Goal: Task Accomplishment & Management: Manage account settings

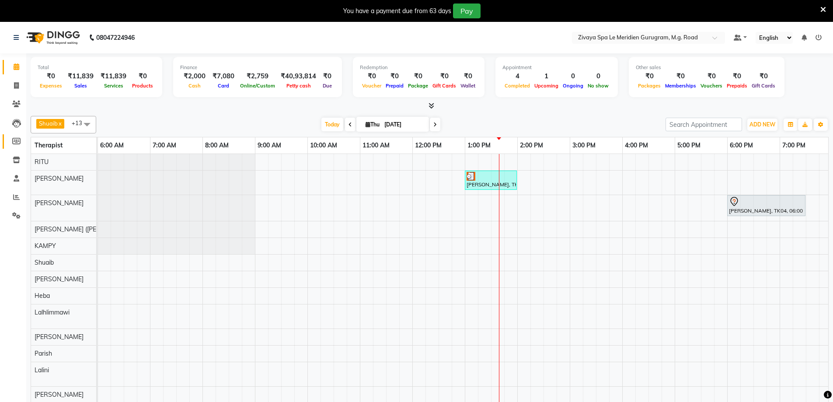
click at [21, 136] on link "Members" at bounding box center [13, 141] width 21 height 14
select select
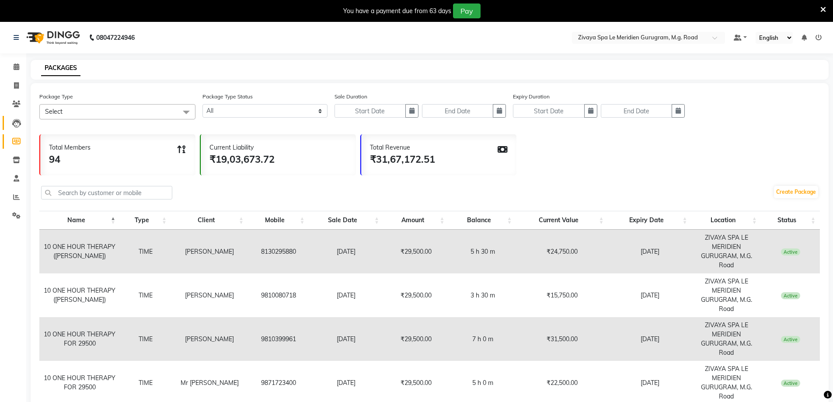
click at [19, 128] on link "Leads" at bounding box center [13, 123] width 21 height 14
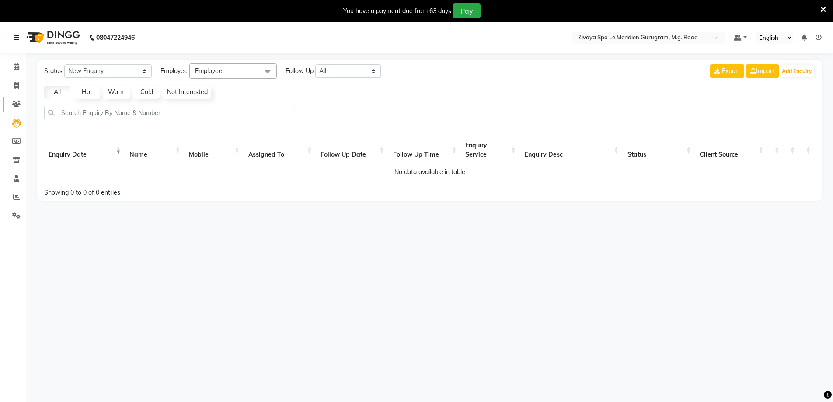
click at [8, 100] on link "Clients" at bounding box center [13, 104] width 21 height 14
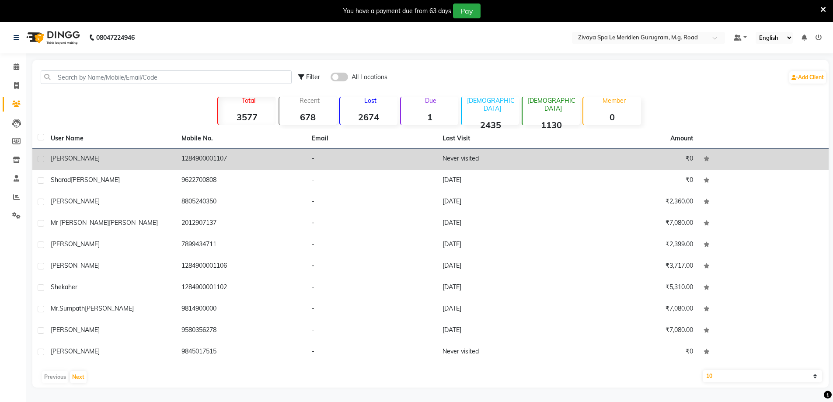
click at [96, 157] on div "[PERSON_NAME]" at bounding box center [111, 158] width 120 height 9
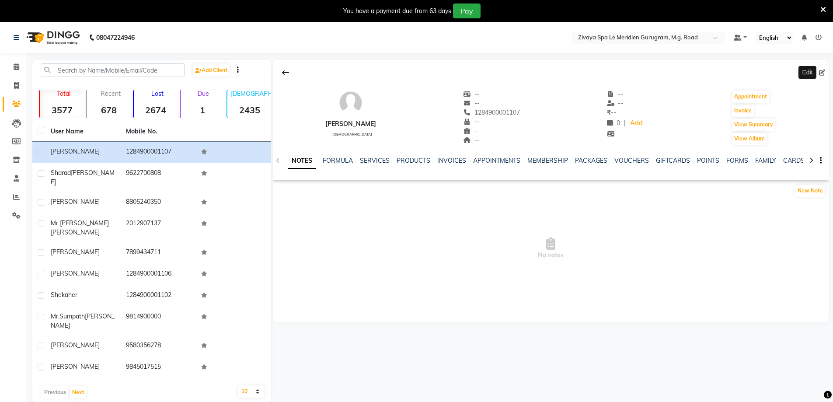
click at [824, 72] on icon at bounding box center [822, 73] width 6 height 6
select select "[DEMOGRAPHIC_DATA]"
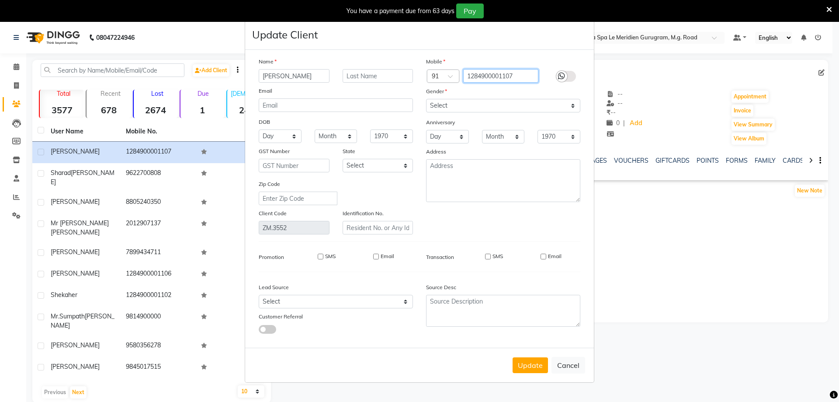
click at [533, 73] on input "1284900001107" at bounding box center [501, 76] width 76 height 14
type input "1"
type input "9252030303"
click at [521, 362] on button "Update" at bounding box center [530, 365] width 35 height 16
select select
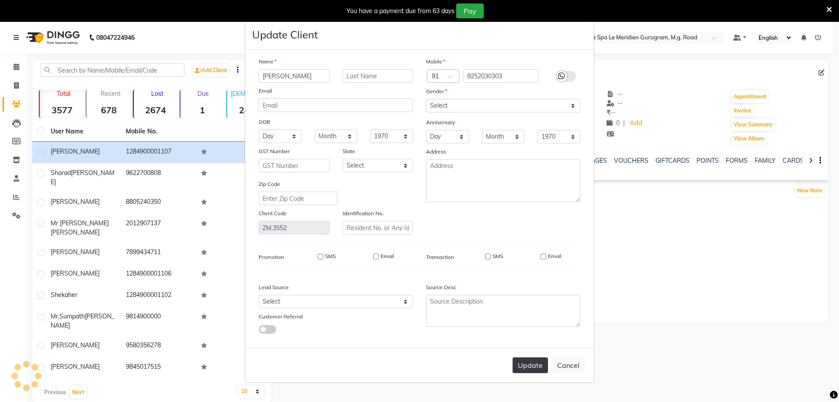
select select
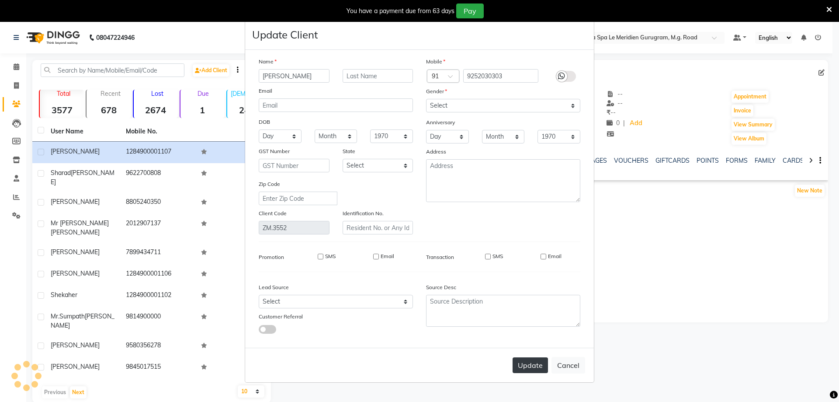
select select
checkbox input "false"
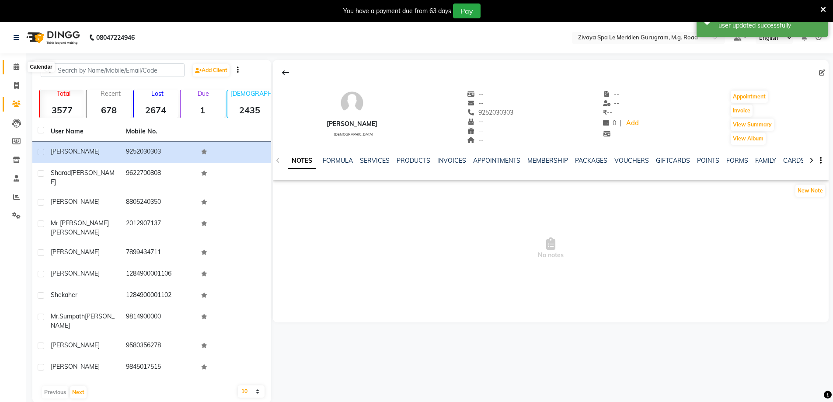
click at [19, 67] on icon at bounding box center [17, 66] width 6 height 7
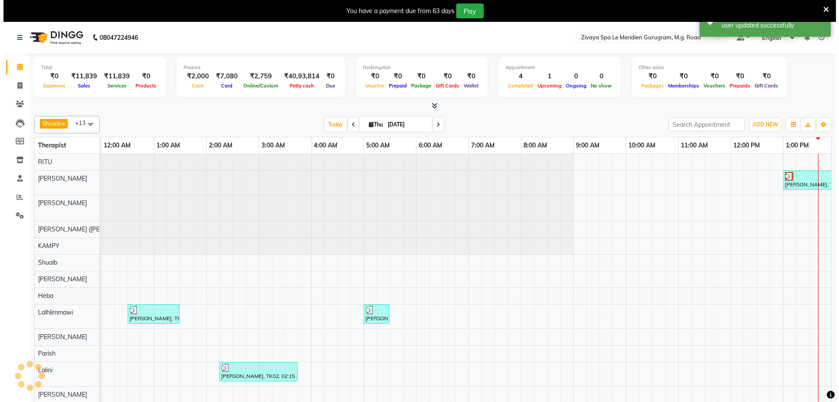
scroll to position [0, 315]
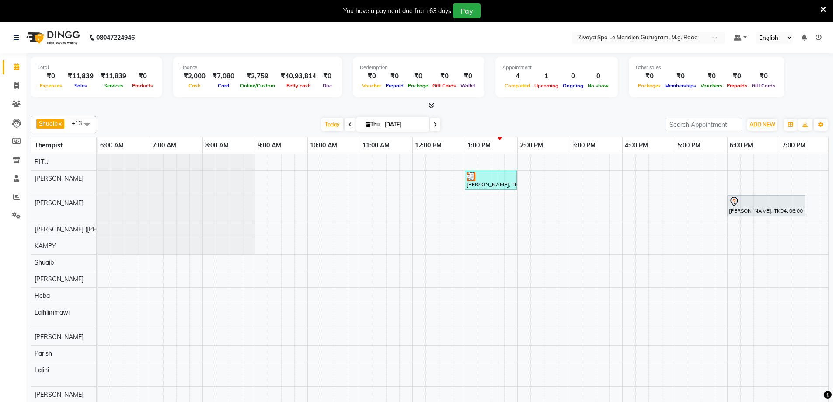
click at [487, 172] on div at bounding box center [490, 176] width 49 height 9
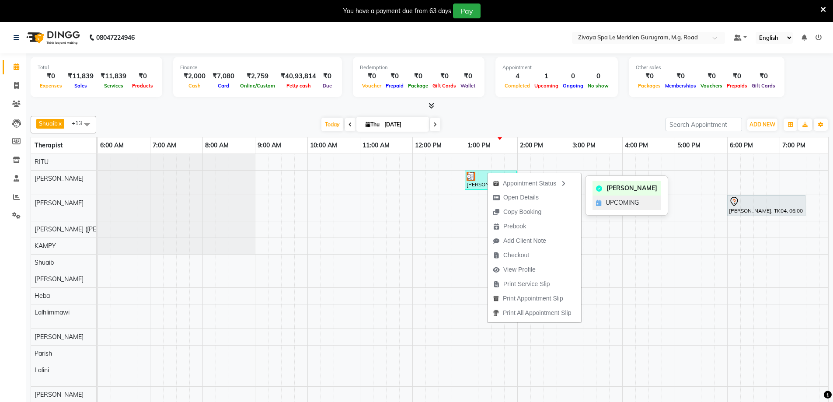
click at [613, 204] on span "UPCOMING" at bounding box center [622, 202] width 33 height 9
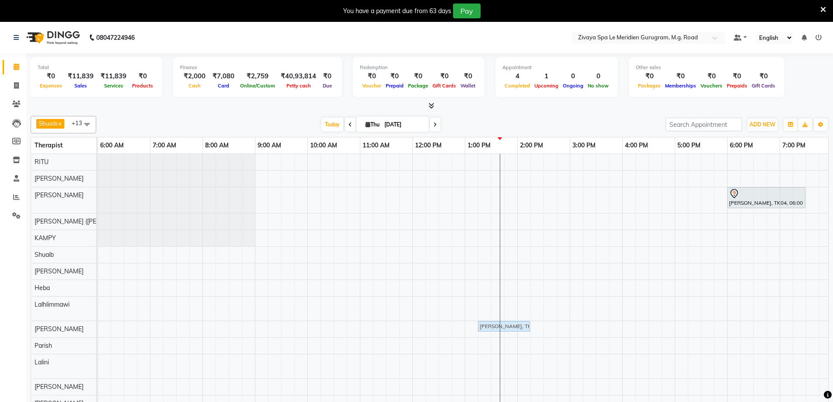
drag, startPoint x: 487, startPoint y: 174, endPoint x: 497, endPoint y: 328, distance: 155.1
click at [497, 328] on tbody "[PERSON_NAME], TK05, 01:00 PM-02:00 PM, Javanese Pampering - 60 Mins [PERSON_NA…" at bounding box center [412, 283] width 1259 height 258
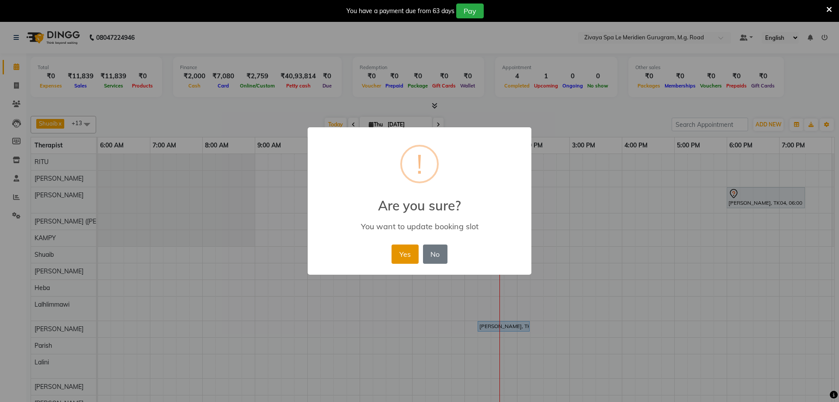
click at [405, 261] on button "Yes" at bounding box center [405, 253] width 27 height 19
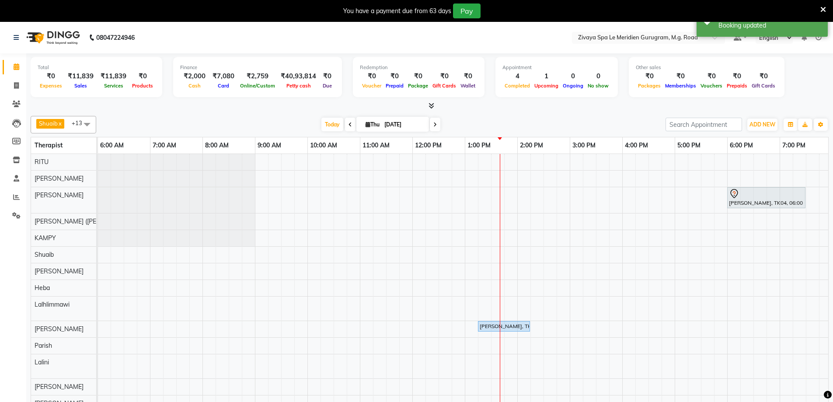
click at [485, 324] on div "[PERSON_NAME], TK05, 01:15 PM-02:15 PM, Javanese Pampering - 60 Mins" at bounding box center [504, 326] width 50 height 8
click at [519, 199] on span "Start Service" at bounding box center [519, 198] width 35 height 9
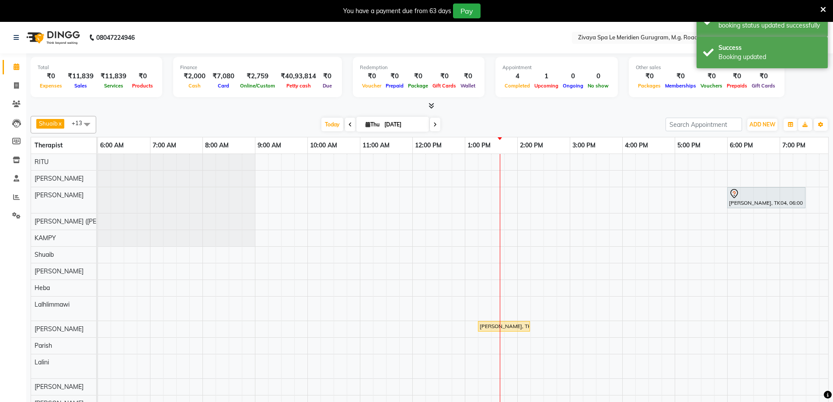
click at [512, 329] on div "[PERSON_NAME], TK05, 01:15 PM-02:15 PM, Javanese Pampering - 60 Mins" at bounding box center [504, 326] width 50 height 8
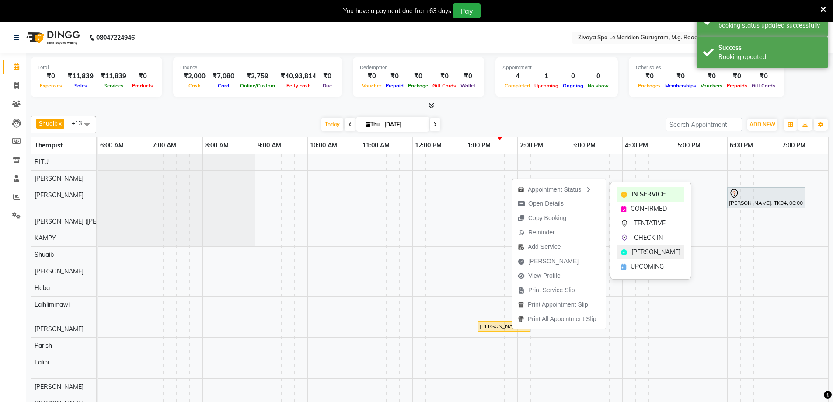
click at [641, 251] on span "[PERSON_NAME]" at bounding box center [655, 251] width 49 height 9
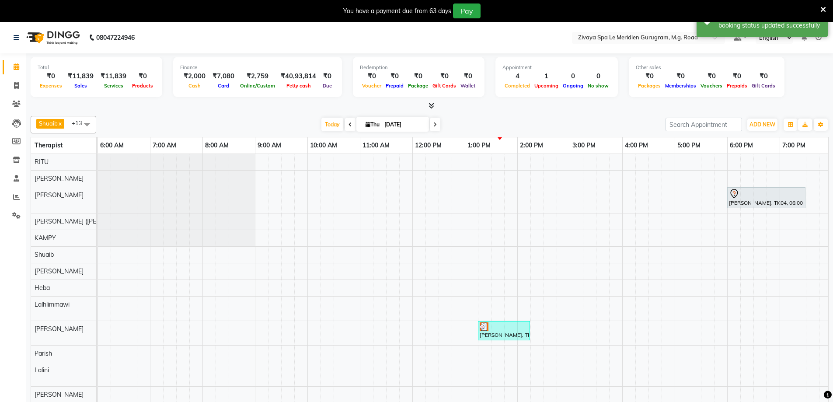
click at [819, 7] on div "You have a payment due from 63 days Pay" at bounding box center [411, 10] width 817 height 15
click at [822, 10] on icon at bounding box center [823, 10] width 6 height 8
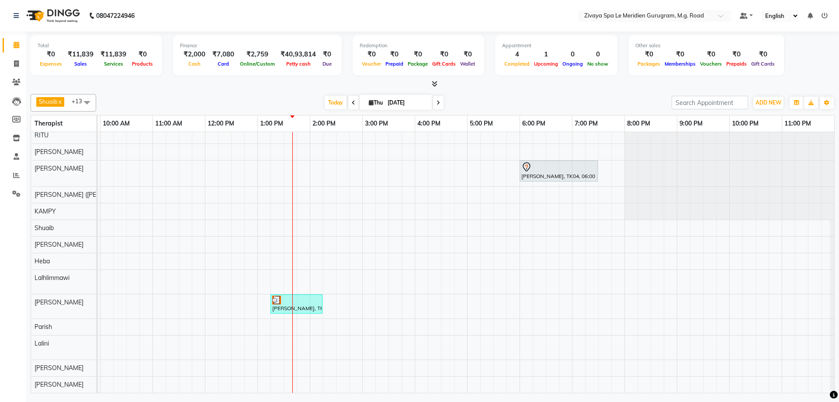
scroll to position [0, 0]
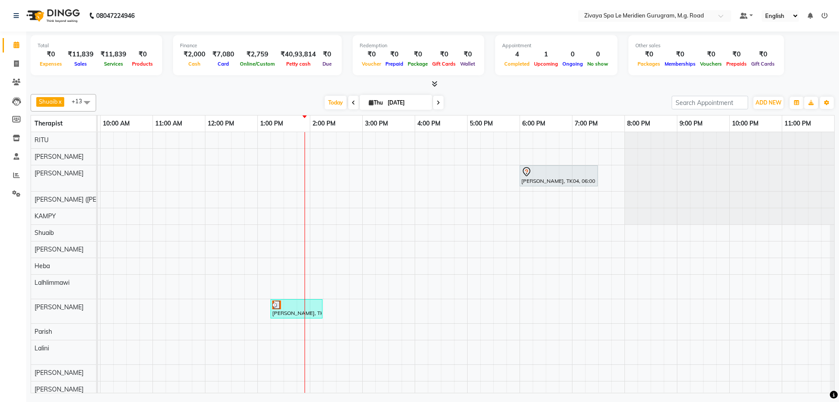
click at [369, 104] on icon at bounding box center [371, 103] width 5 height 6
select select "9"
select select "2025"
click at [346, 159] on span "1" at bounding box center [345, 158] width 14 height 14
type input "[DATE]"
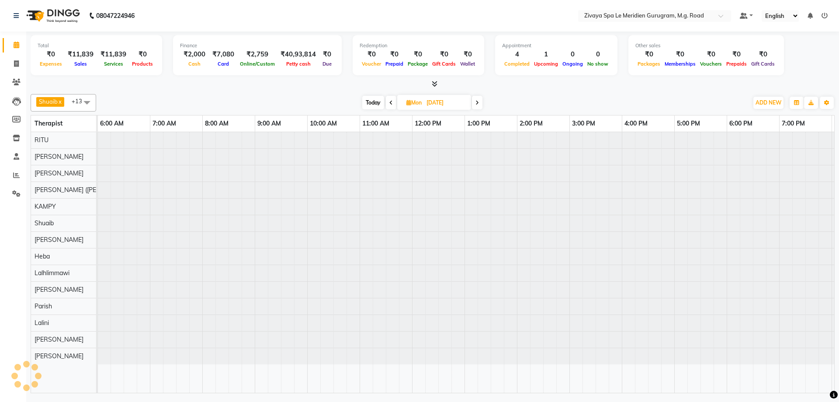
scroll to position [0, 522]
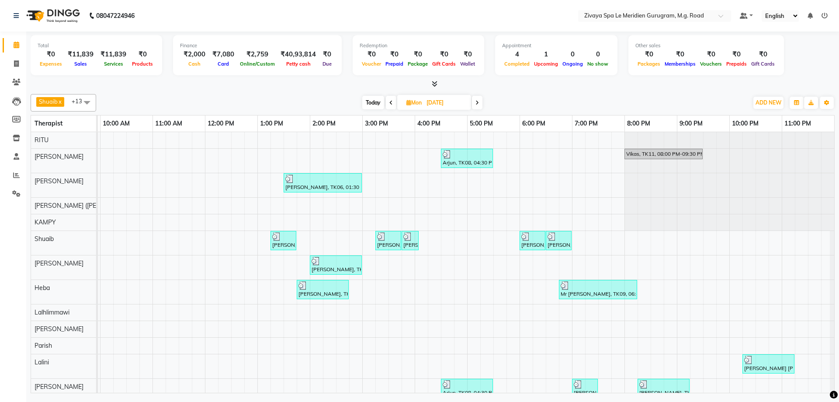
click at [342, 265] on div at bounding box center [336, 261] width 49 height 9
click at [376, 278] on span "Open Details" at bounding box center [376, 275] width 35 height 9
click at [347, 271] on div "[PERSON_NAME], TK05, 02:00 PM-03:00 PM, [GEOGRAPHIC_DATA] - 60 Mins" at bounding box center [336, 265] width 50 height 17
click at [388, 143] on span "Open Details" at bounding box center [380, 145] width 35 height 9
select select "3"
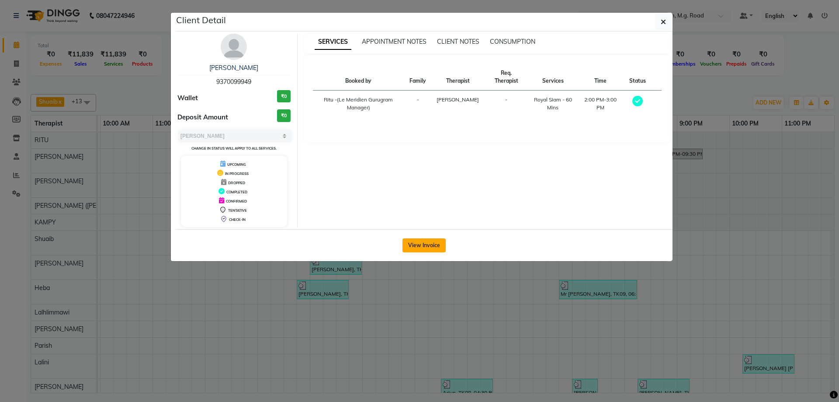
click at [439, 246] on button "View Invoice" at bounding box center [424, 245] width 43 height 14
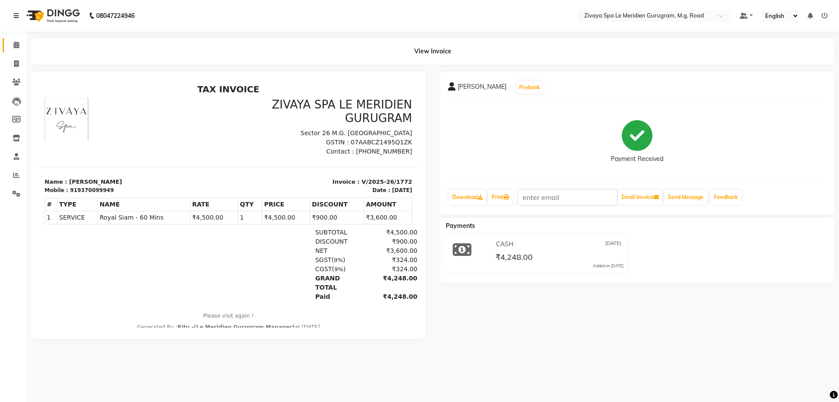
click at [8, 44] on link "Calendar" at bounding box center [13, 45] width 21 height 14
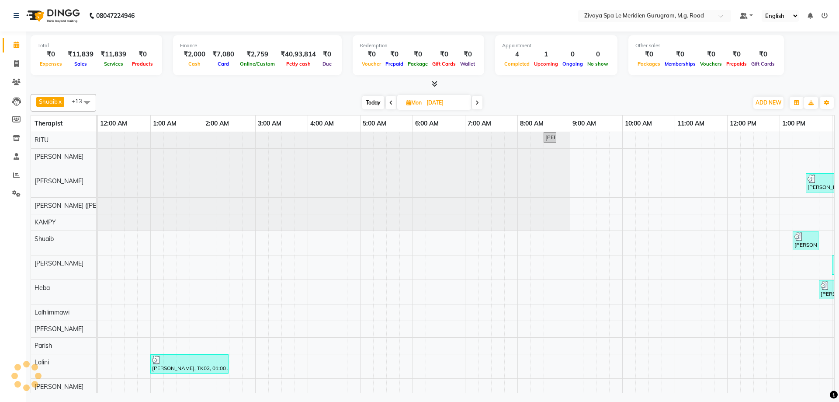
scroll to position [0, 315]
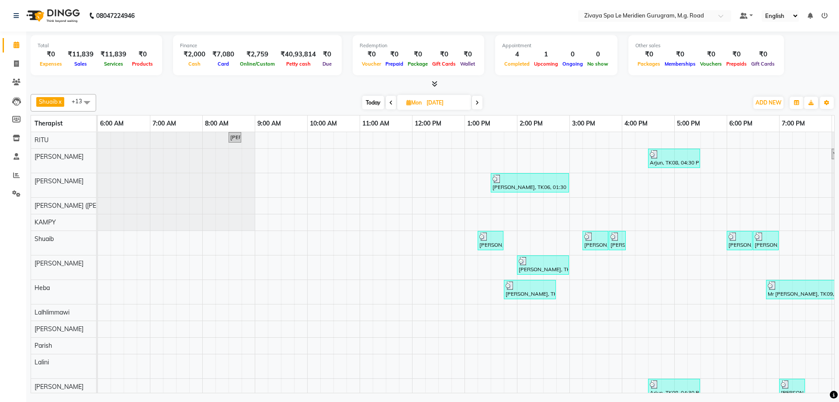
click at [546, 263] on div at bounding box center [543, 261] width 49 height 9
click at [575, 275] on span "Open Details" at bounding box center [579, 273] width 35 height 9
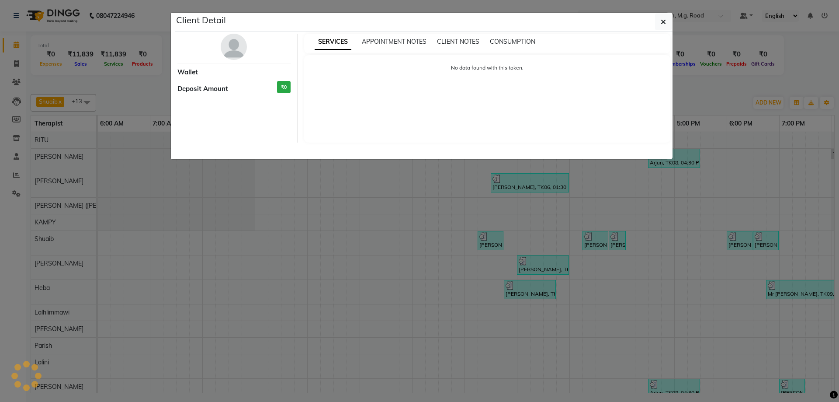
select select "3"
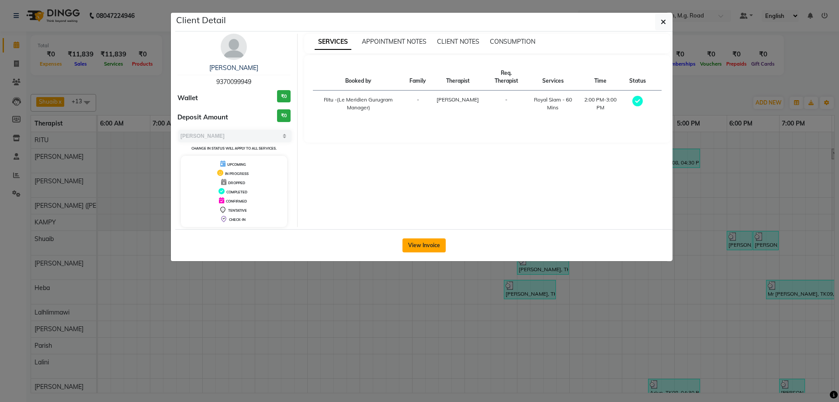
click at [433, 245] on button "View Invoice" at bounding box center [424, 245] width 43 height 14
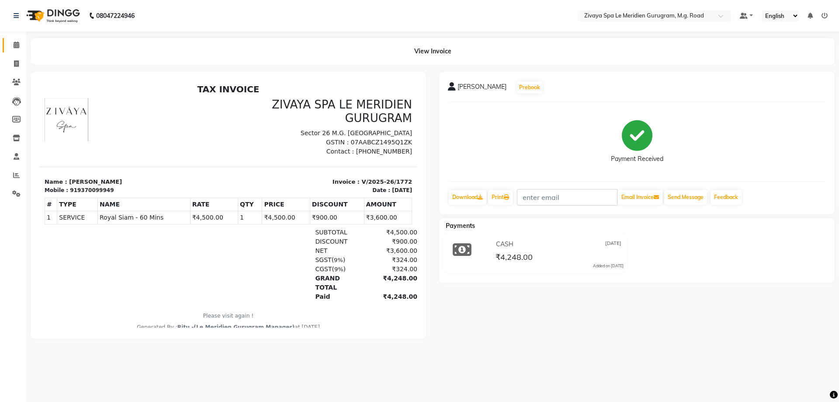
click at [7, 42] on link "Calendar" at bounding box center [13, 45] width 21 height 14
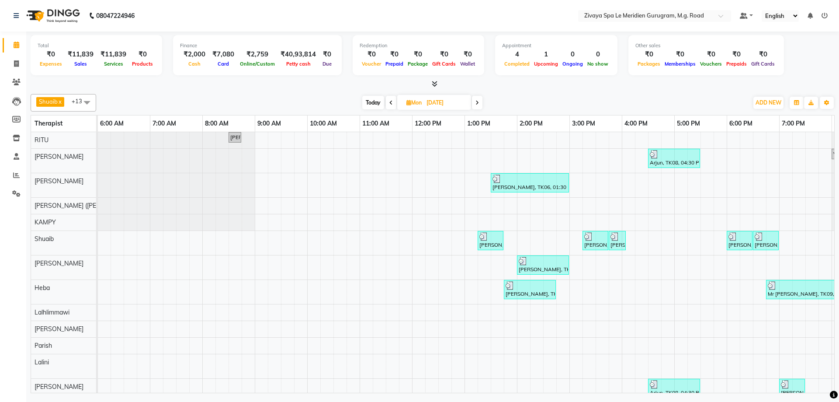
scroll to position [33, 0]
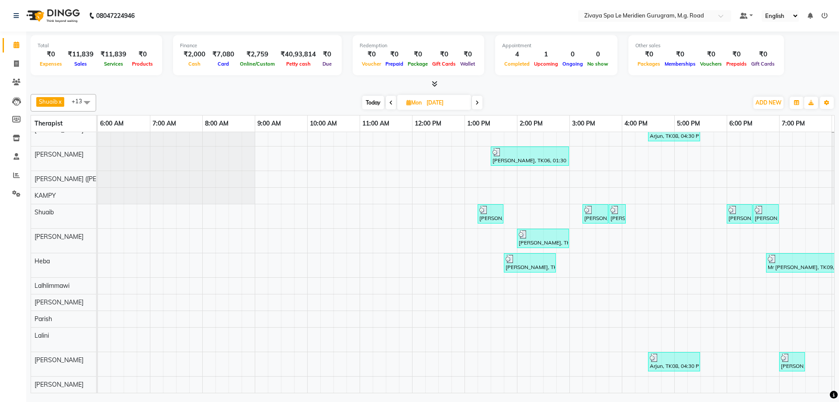
drag, startPoint x: 673, startPoint y: 393, endPoint x: 788, endPoint y: 382, distance: 115.9
click at [788, 382] on td "[PERSON_NAME], TK01, 08:30 AM-08:45 AM, Swedish De-Stress - 60 Mins Arjun, TK08…" at bounding box center [466, 262] width 737 height 261
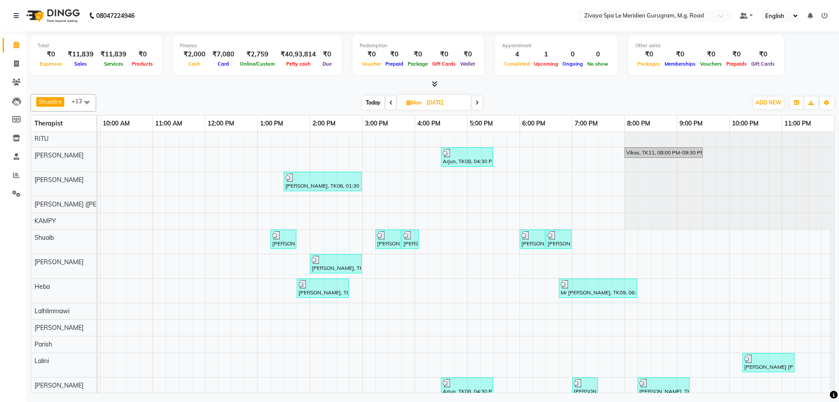
scroll to position [0, 0]
click at [405, 121] on div "3:00 PM" at bounding box center [389, 123] width 52 height 16
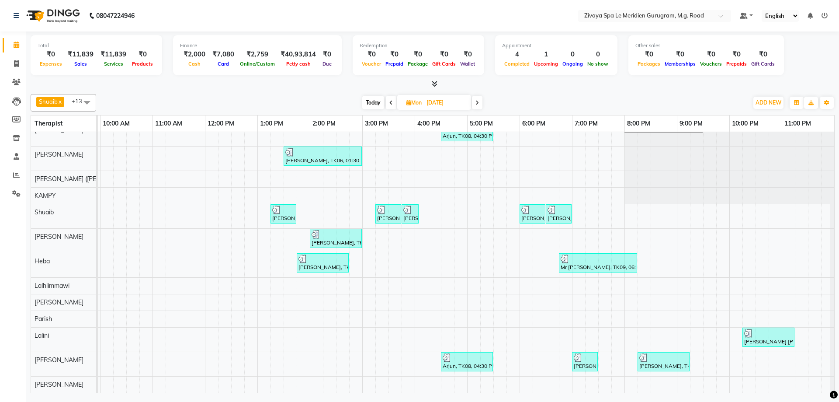
click at [329, 230] on div at bounding box center [336, 234] width 49 height 9
click at [372, 105] on span "Today" at bounding box center [373, 103] width 22 height 14
type input "[DATE]"
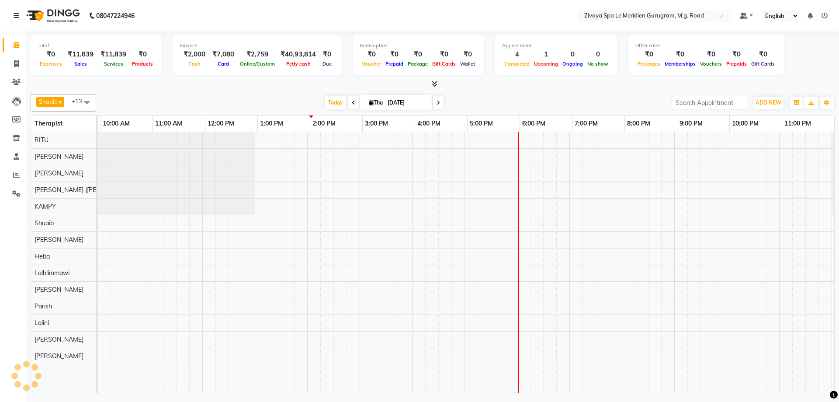
scroll to position [0, 522]
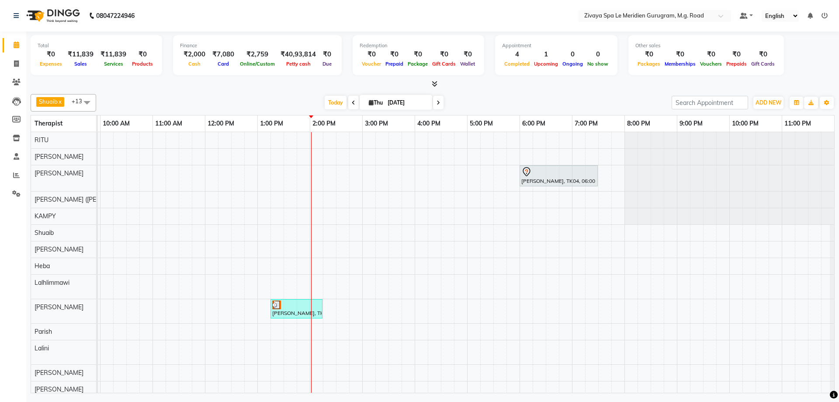
click at [379, 101] on span "Thu" at bounding box center [376, 102] width 18 height 7
select select "9"
select select "2025"
click at [348, 150] on div "Mo" at bounding box center [345, 144] width 14 height 14
click at [347, 154] on span "1" at bounding box center [345, 158] width 14 height 14
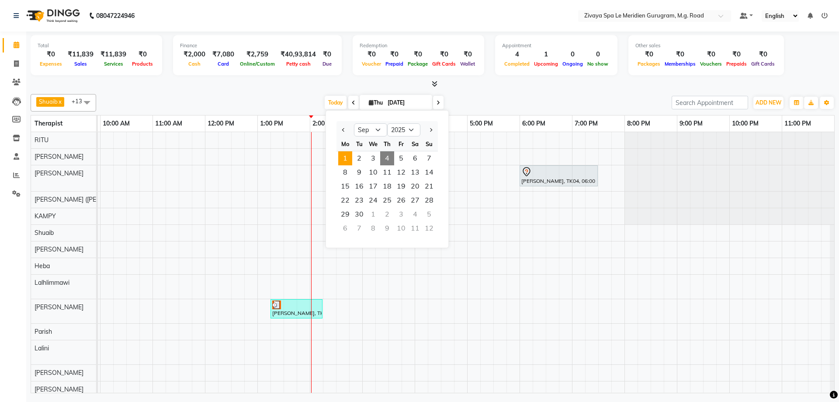
type input "[DATE]"
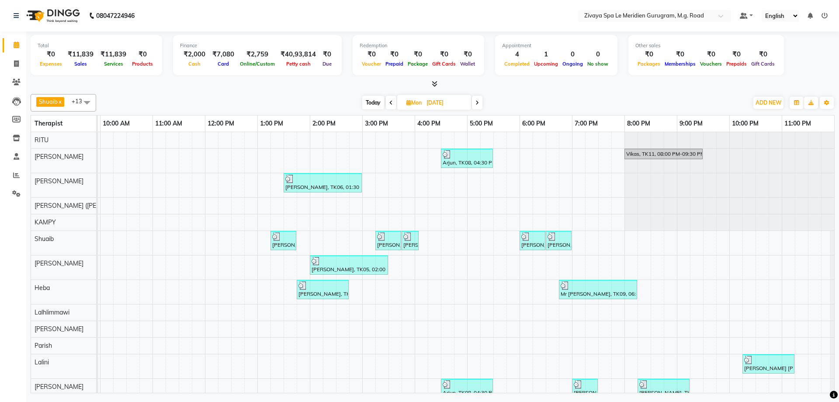
click at [362, 266] on div "[PERSON_NAME], TK05, 02:00 PM-03:30 PM, Royal Siam - 90 Mins" at bounding box center [349, 265] width 77 height 17
click at [404, 288] on span "Copy Booking" at bounding box center [397, 290] width 38 height 9
click at [366, 262] on div at bounding box center [349, 261] width 75 height 9
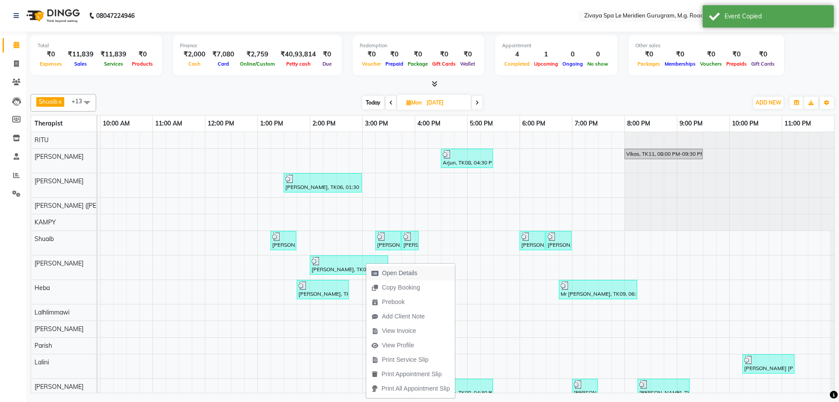
click at [398, 269] on span "Open Details" at bounding box center [399, 272] width 35 height 9
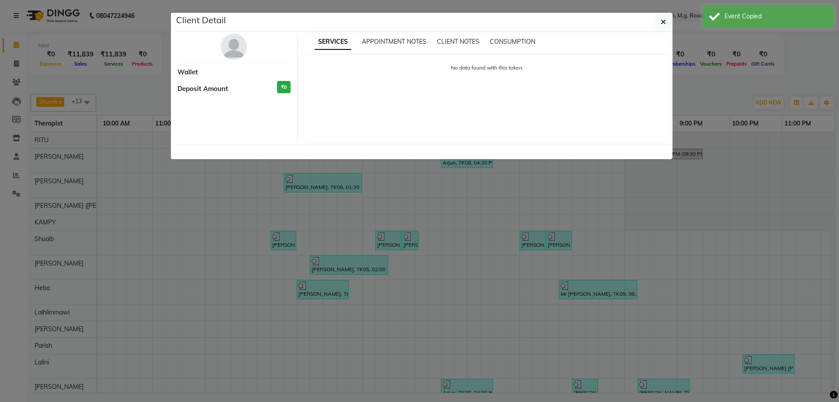
select select "3"
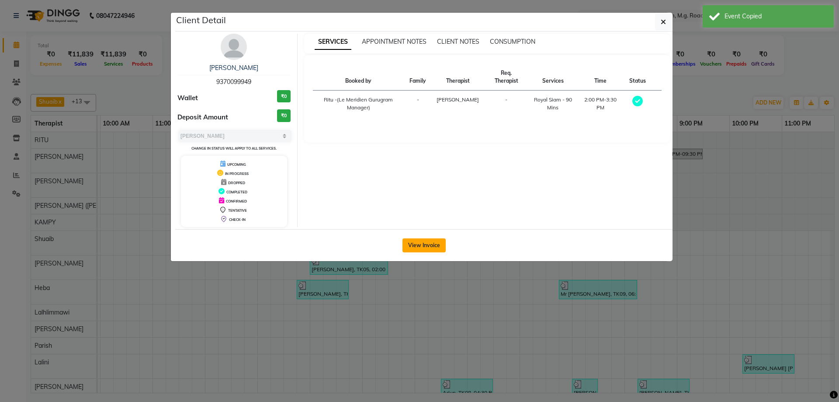
click at [429, 239] on button "View Invoice" at bounding box center [424, 245] width 43 height 14
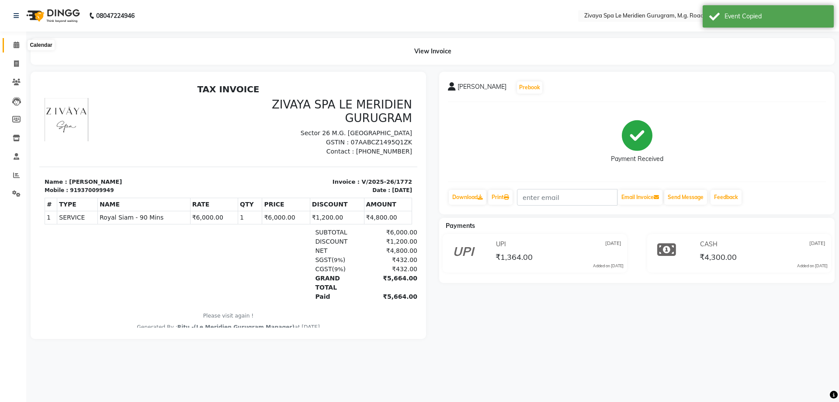
click at [12, 41] on span at bounding box center [16, 45] width 15 height 10
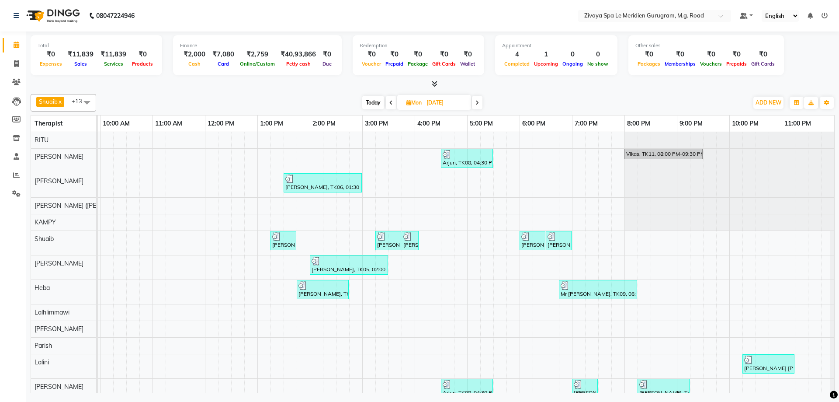
click at [477, 102] on icon at bounding box center [477, 102] width 3 height 5
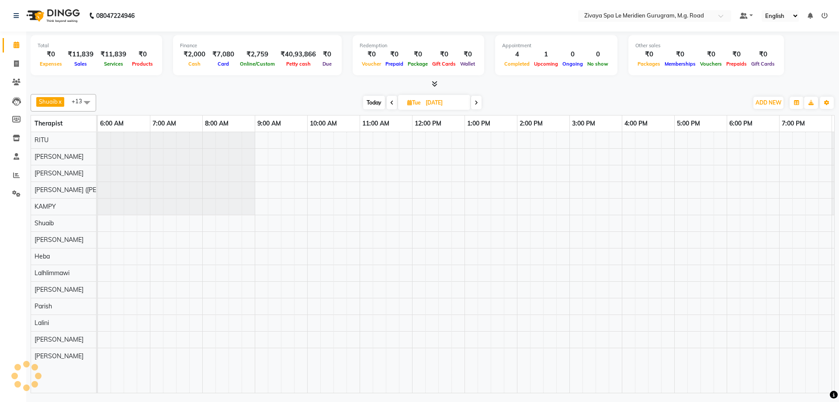
scroll to position [0, 522]
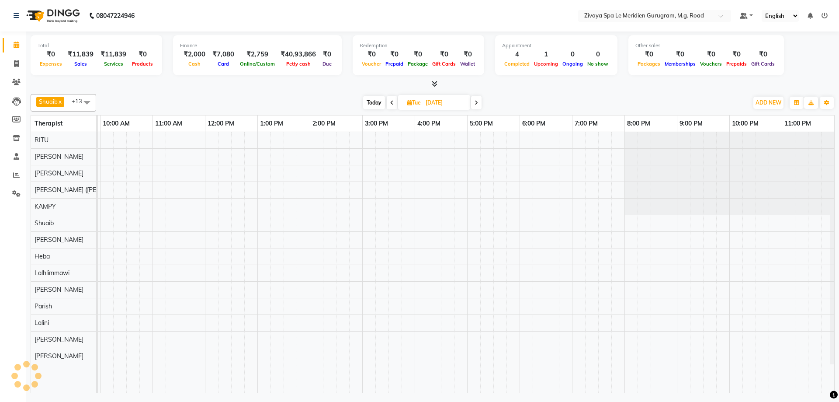
click at [477, 102] on icon at bounding box center [476, 102] width 3 height 5
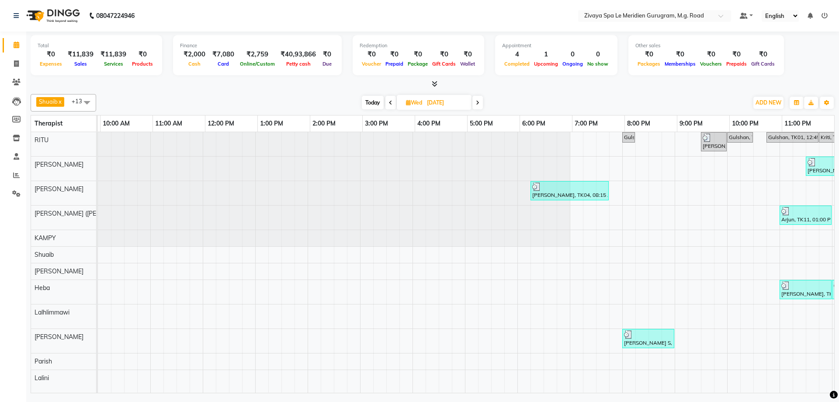
scroll to position [0, 0]
click at [373, 98] on span "Today" at bounding box center [373, 103] width 22 height 14
type input "[DATE]"
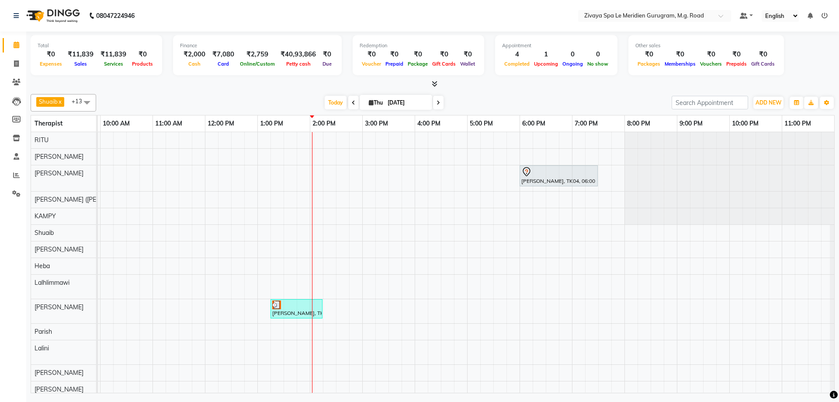
click at [328, 156] on div "[PERSON_NAME], TK04, 06:00 PM-07:30 PM, Royal Siam - 90 Mins [PERSON_NAME], TK0…" at bounding box center [204, 264] width 1259 height 265
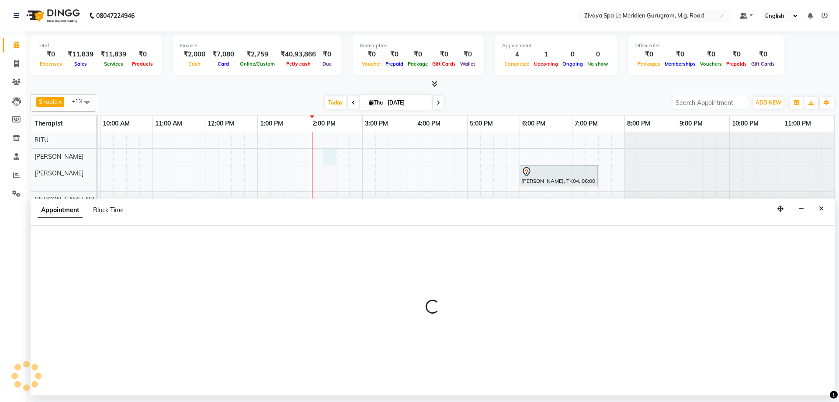
select select "49507"
select select "855"
select select "tentative"
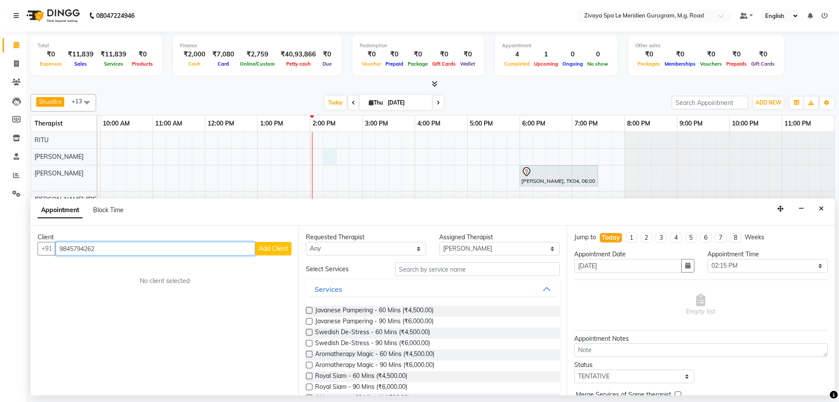
type input "9845794262"
click at [286, 251] on span "Add Client" at bounding box center [273, 248] width 29 height 8
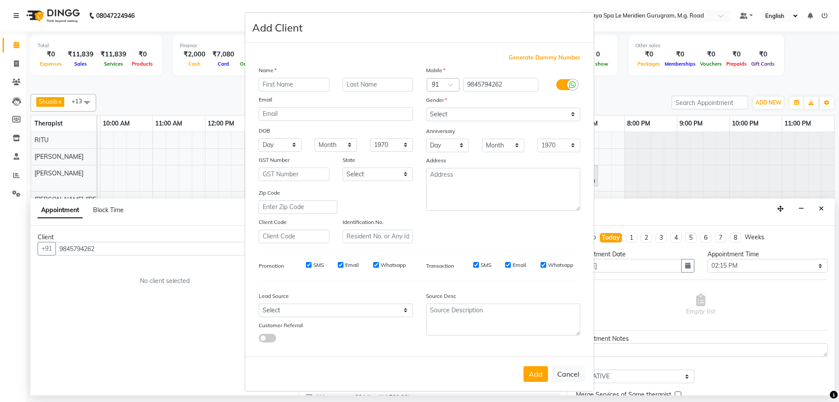
click at [274, 81] on input "text" at bounding box center [294, 85] width 71 height 14
type input "Vani"
click at [480, 112] on select "Select [DEMOGRAPHIC_DATA] [DEMOGRAPHIC_DATA] Other Prefer Not To Say" at bounding box center [503, 115] width 154 height 14
select select "[DEMOGRAPHIC_DATA]"
click at [426, 108] on select "Select [DEMOGRAPHIC_DATA] [DEMOGRAPHIC_DATA] Other Prefer Not To Say" at bounding box center [503, 115] width 154 height 14
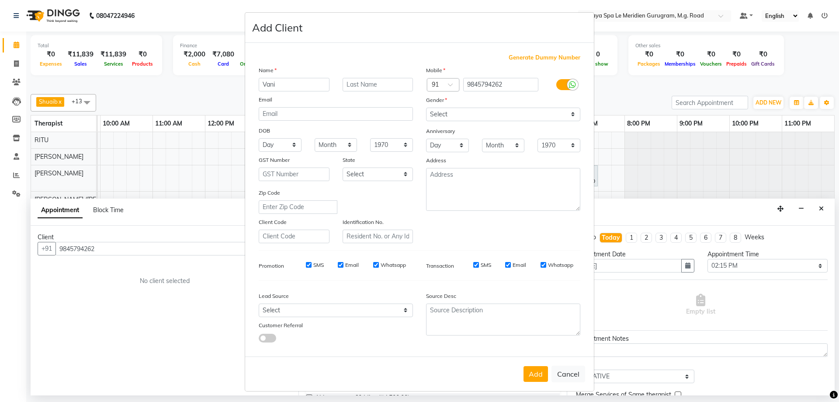
click at [524, 378] on button "Add" at bounding box center [536, 374] width 24 height 16
select select
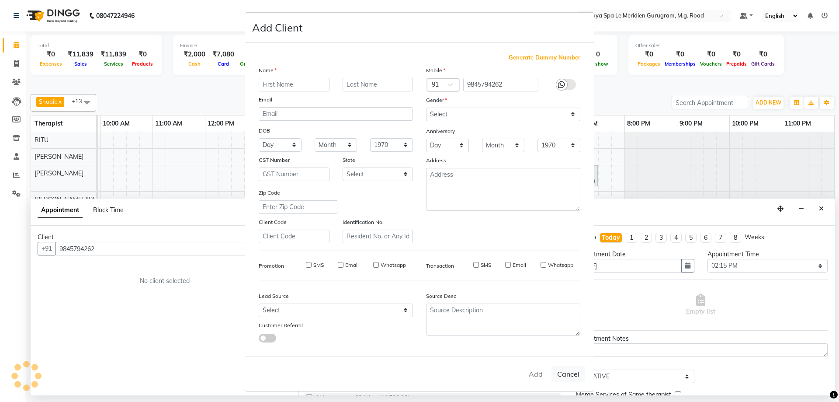
select select
checkbox input "false"
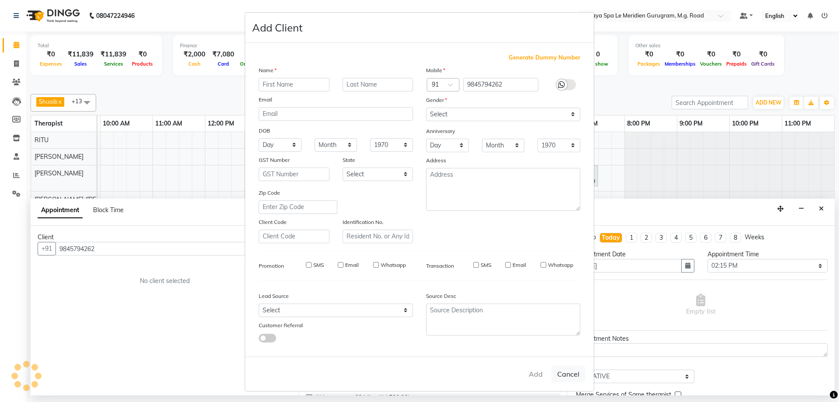
checkbox input "false"
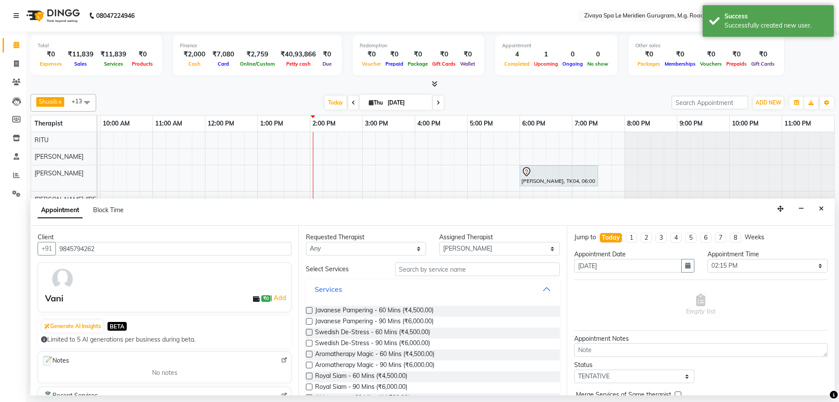
click at [359, 289] on button "Services" at bounding box center [433, 289] width 247 height 16
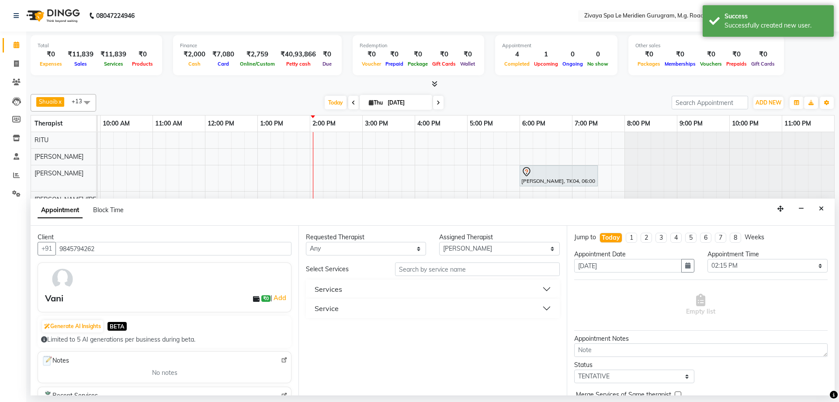
click at [358, 309] on button "Service" at bounding box center [433, 308] width 247 height 16
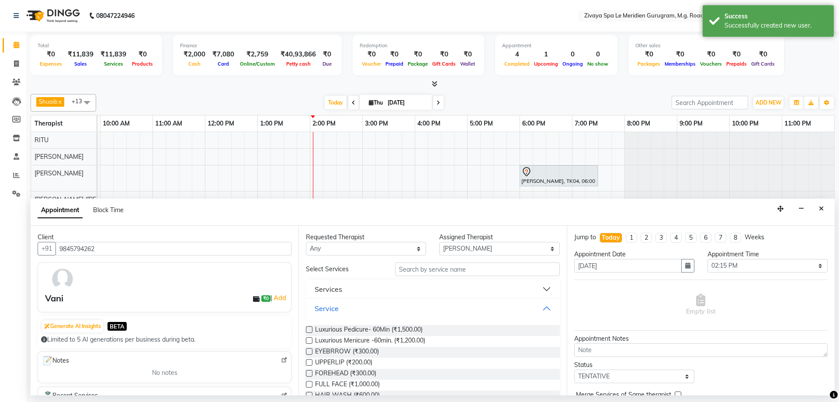
scroll to position [149, 0]
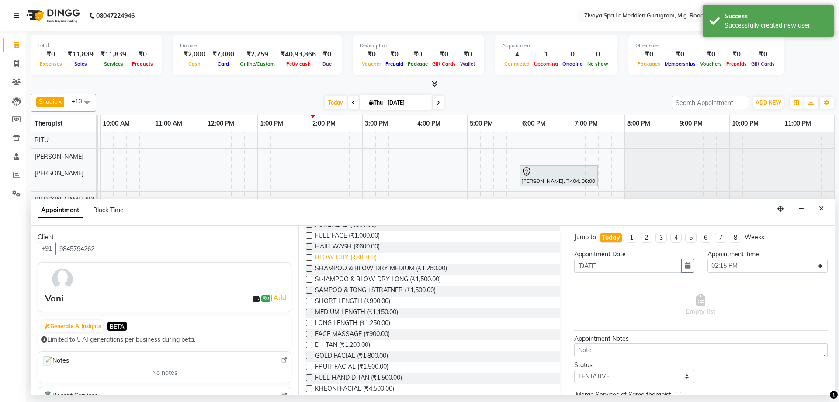
click at [334, 256] on span "BLOW DRY (₹800.00)" at bounding box center [346, 258] width 62 height 11
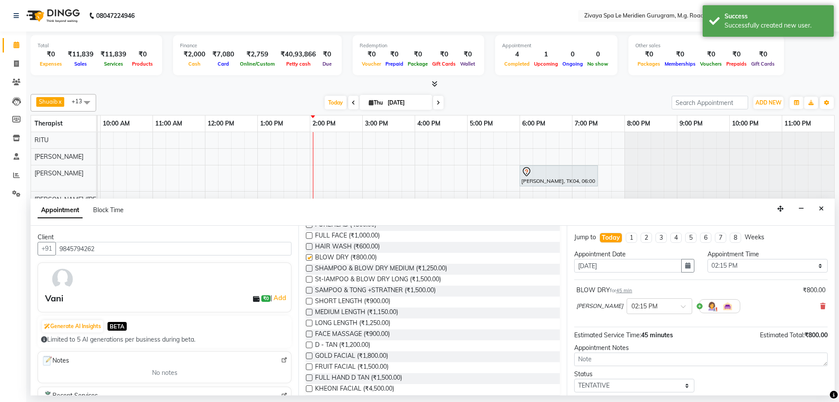
checkbox input "false"
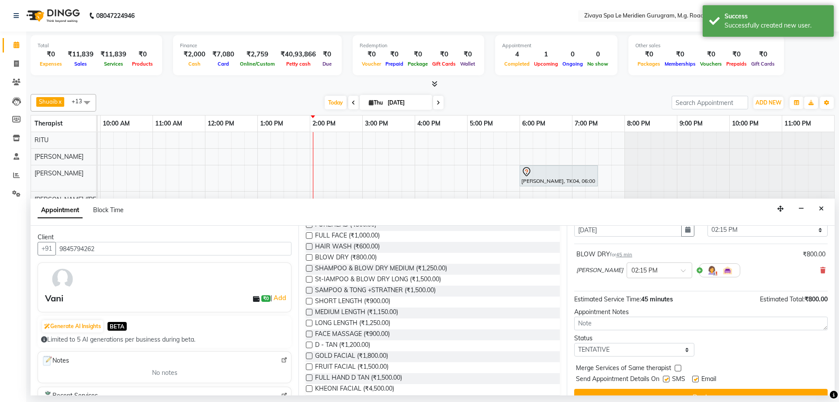
scroll to position [52, 0]
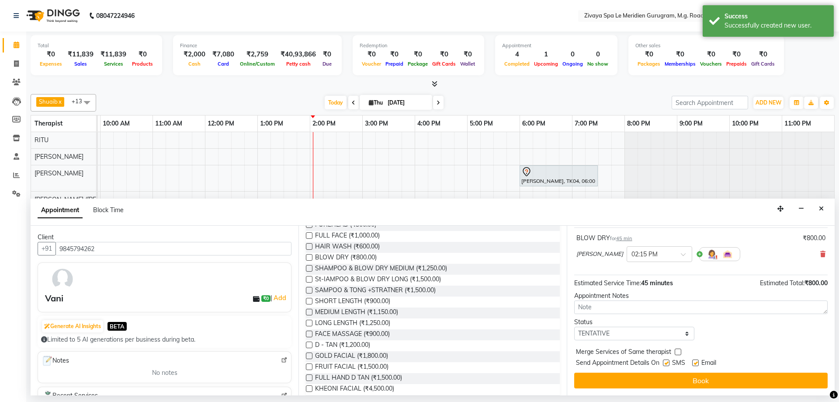
click at [712, 383] on button "Book" at bounding box center [701, 380] width 254 height 16
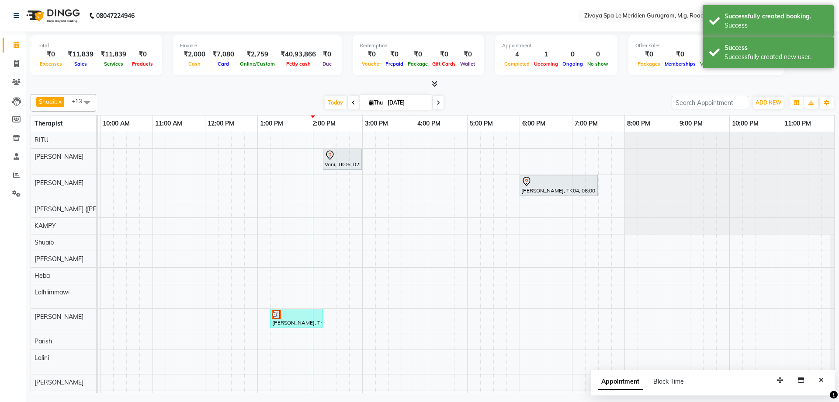
click at [344, 161] on div "Vani, TK06, 02:15 PM-03:00 PM, BLOW DRY" at bounding box center [342, 159] width 37 height 18
click at [376, 202] on span "Start Service" at bounding box center [378, 201] width 35 height 9
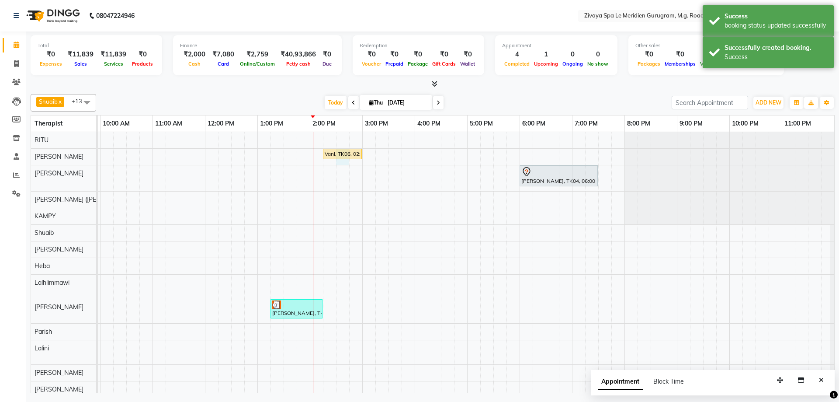
click at [336, 164] on div "Vani, TK06, 02:15 PM-03:00 PM, BLOW DRY [PERSON_NAME], TK04, 06:00 PM-07:30 PM,…" at bounding box center [204, 264] width 1259 height 265
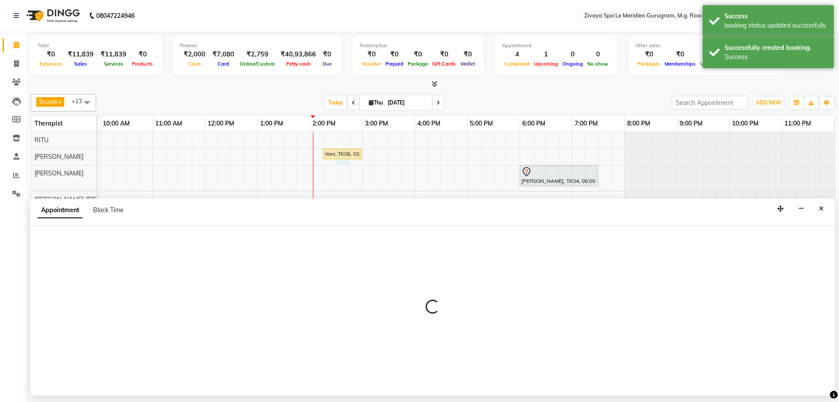
select select "49507"
select select "870"
select select "tentative"
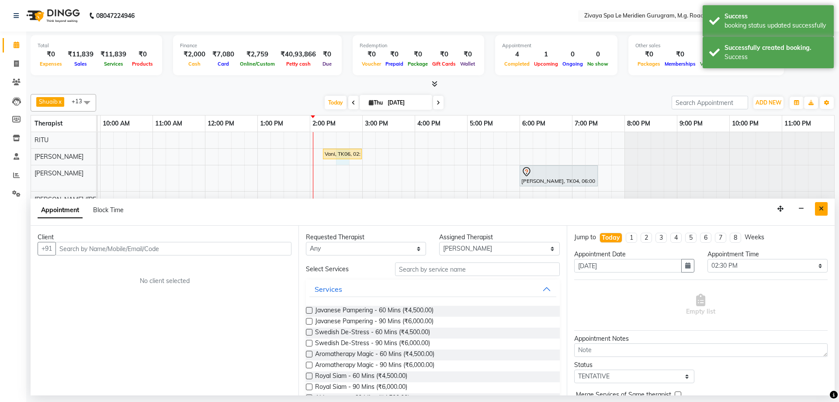
click at [825, 212] on button "Close" at bounding box center [821, 209] width 13 height 14
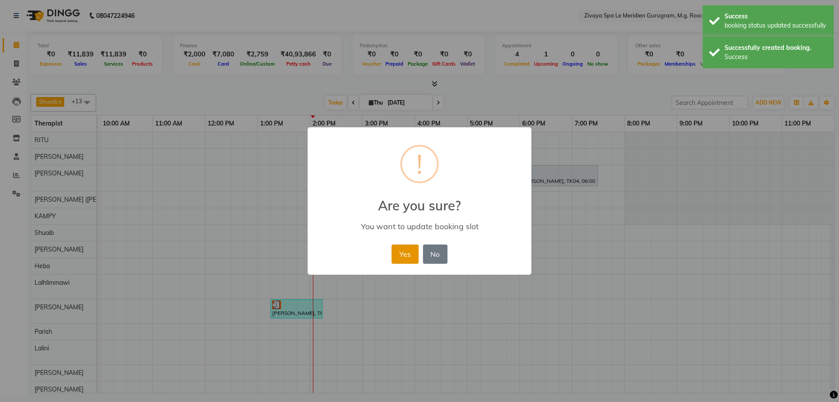
click at [410, 256] on button "Yes" at bounding box center [405, 253] width 27 height 19
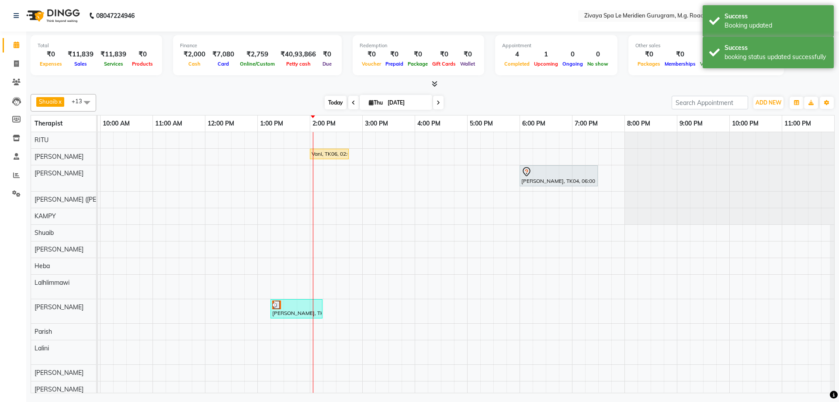
click at [327, 105] on span "Today" at bounding box center [336, 103] width 22 height 14
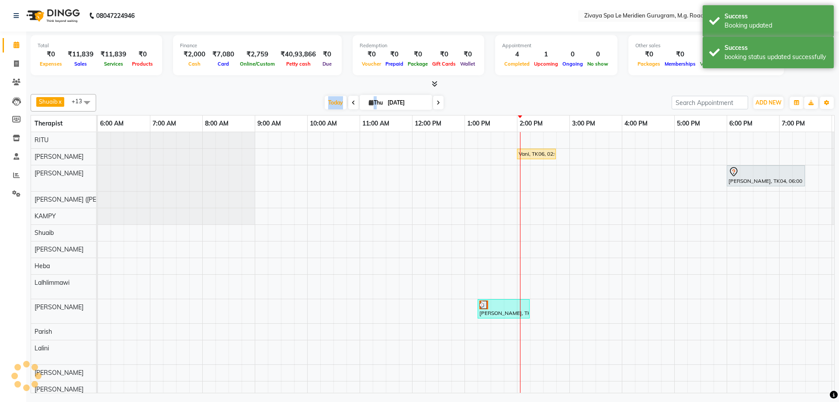
scroll to position [0, 522]
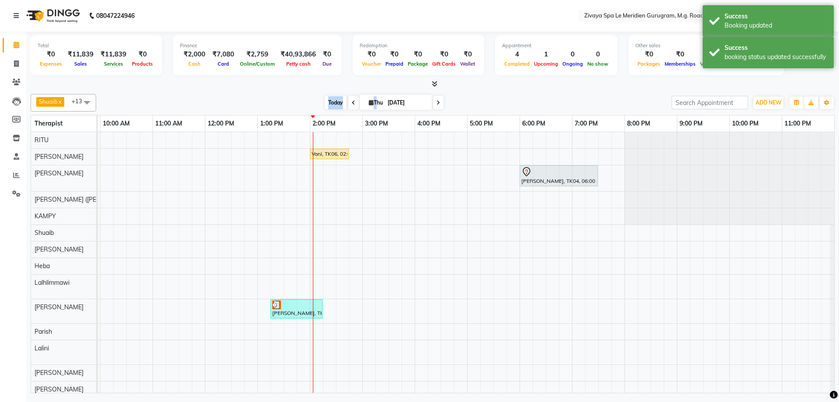
click at [333, 98] on span "Today" at bounding box center [336, 103] width 22 height 14
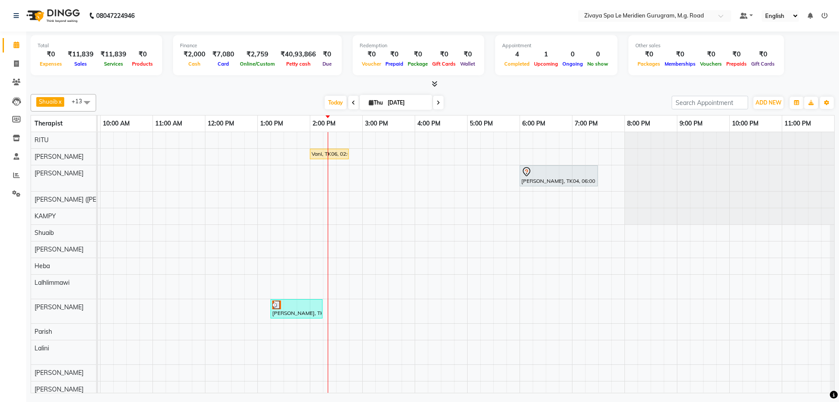
click at [330, 156] on div "Vani, TK06, 02:00 PM-02:45 PM, BLOW DRY" at bounding box center [329, 154] width 37 height 8
click at [360, 184] on span "Open Details" at bounding box center [363, 181] width 35 height 9
click at [331, 146] on div "Vani, TK06, 02:00 PM-02:45 PM, BLOW DRY [PERSON_NAME], TK04, 06:00 PM-07:30 PM,…" at bounding box center [204, 264] width 1259 height 265
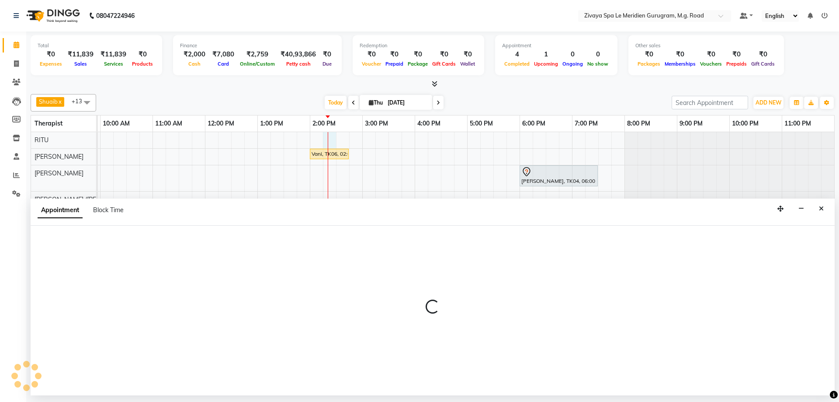
click at [334, 154] on div "Vani, TK06, 02:00 PM-02:45 PM, BLOW DRY" at bounding box center [329, 154] width 37 height 8
select select "49503"
select select "tentative"
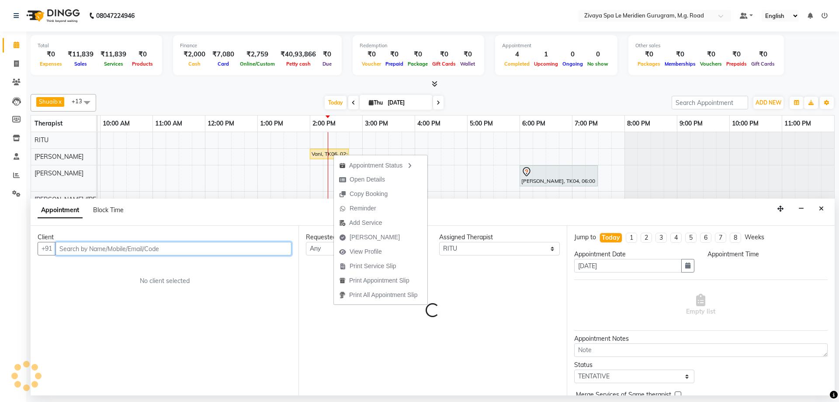
select select "855"
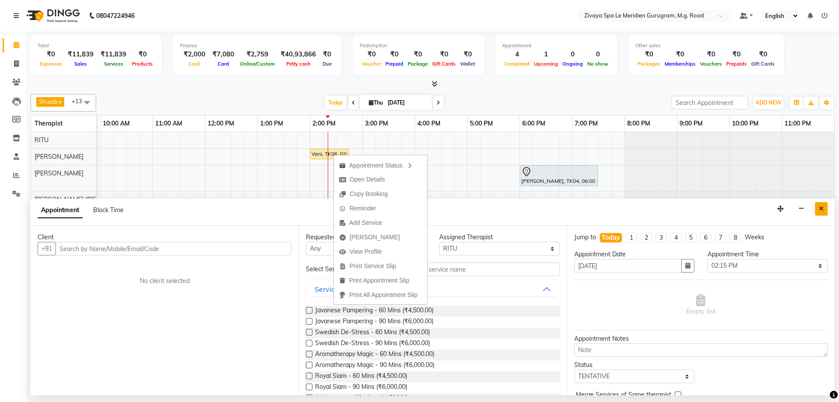
click at [822, 206] on icon "Close" at bounding box center [821, 208] width 5 height 6
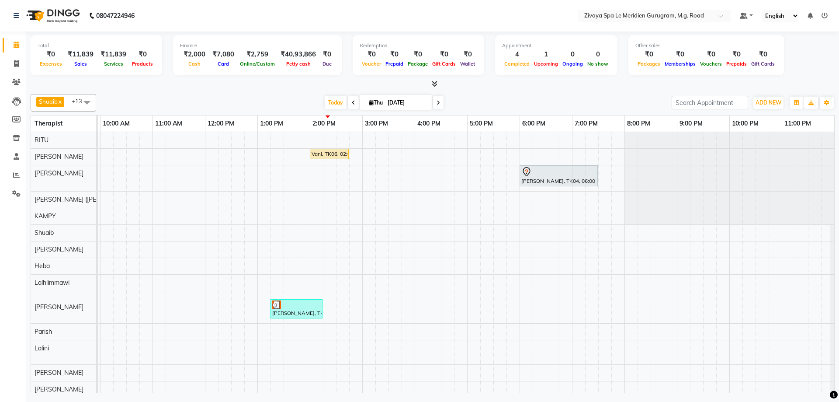
click at [343, 156] on div "Vani, TK06, 02:00 PM-02:45 PM, BLOW DRY" at bounding box center [329, 154] width 37 height 8
click at [359, 178] on span "Open Details" at bounding box center [372, 181] width 56 height 14
select select "1"
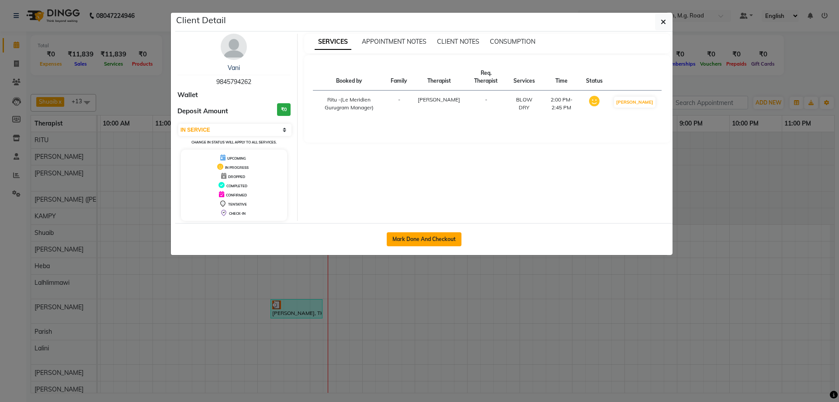
click at [428, 236] on button "Mark Done And Checkout" at bounding box center [424, 239] width 75 height 14
select select "service"
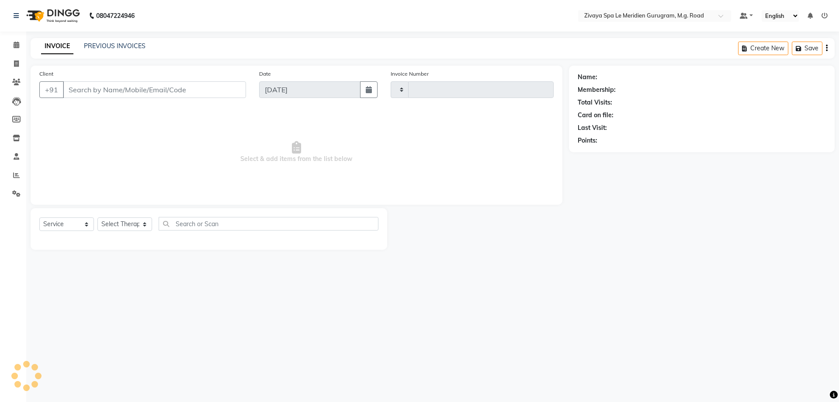
type input "1805"
select select "6503"
type input "9845794262"
select select "49507"
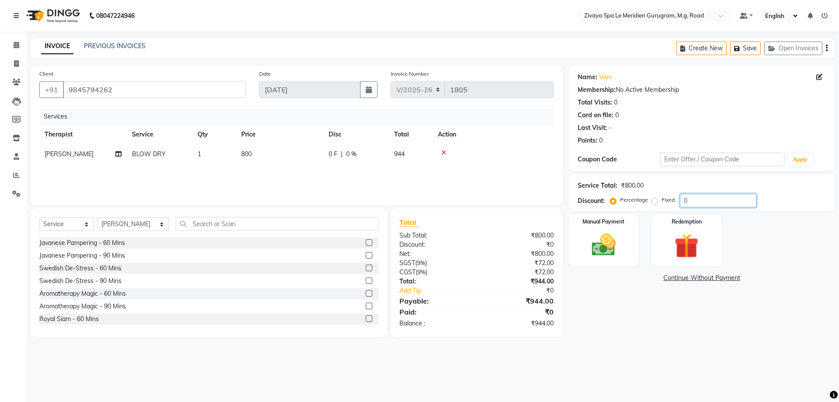
click at [701, 199] on input "0" at bounding box center [718, 201] width 77 height 14
click at [705, 197] on input "0" at bounding box center [718, 201] width 77 height 14
type input "30"
click at [617, 257] on img at bounding box center [604, 244] width 41 height 29
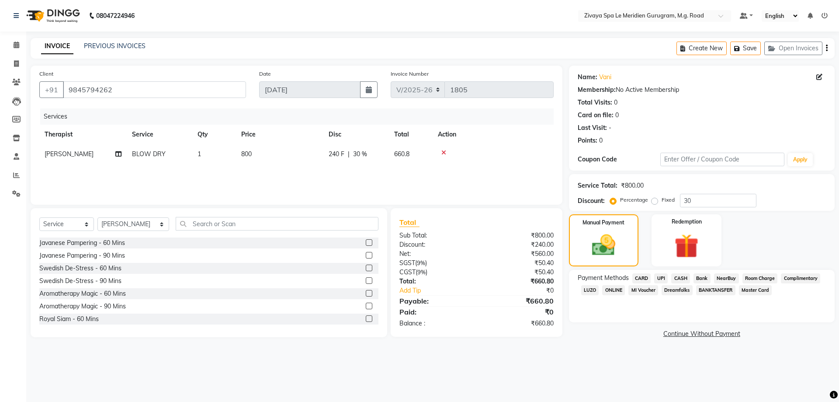
click at [663, 278] on span "UPI" at bounding box center [661, 278] width 14 height 10
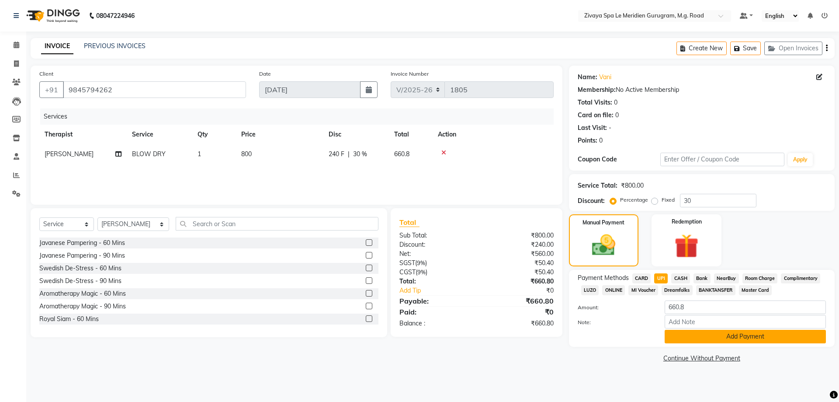
click at [792, 341] on button "Add Payment" at bounding box center [745, 337] width 161 height 14
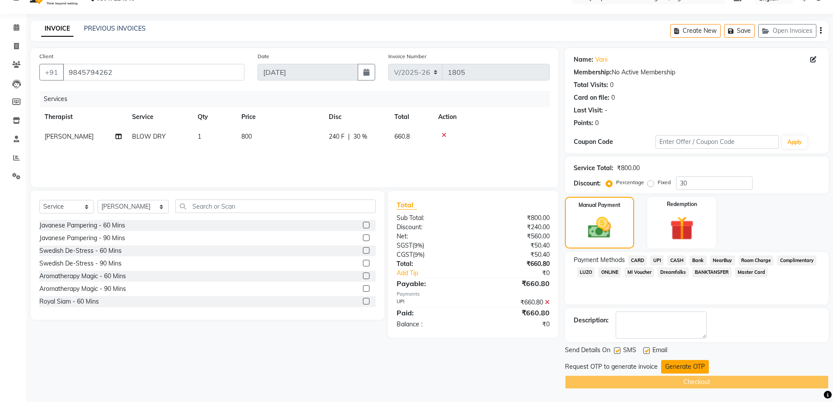
click at [696, 370] on button "Generate OTP" at bounding box center [685, 367] width 48 height 14
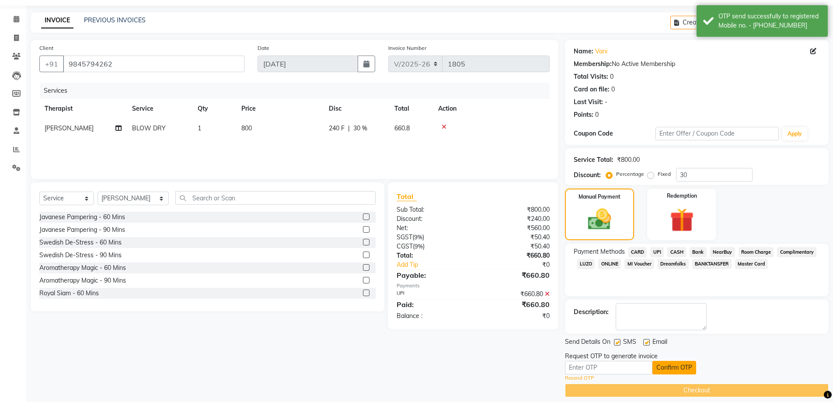
scroll to position [34, 0]
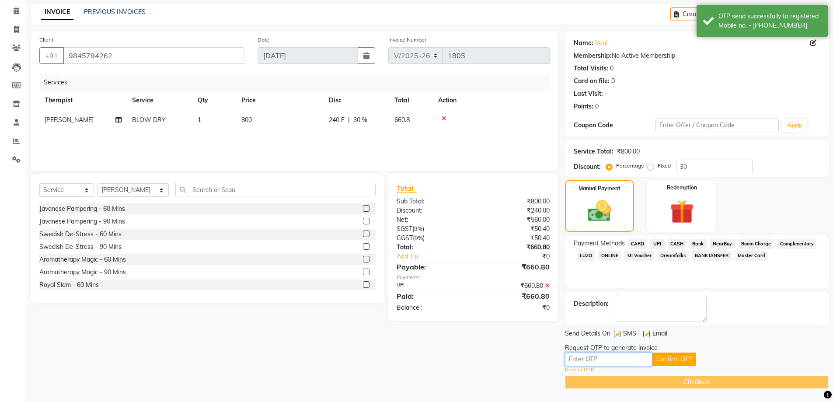
click at [623, 364] on input "text" at bounding box center [608, 359] width 87 height 14
click at [623, 361] on input "text" at bounding box center [608, 359] width 87 height 14
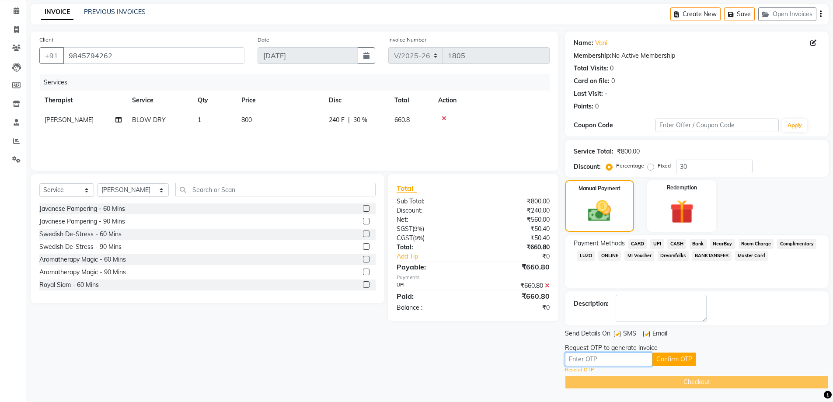
click at [639, 357] on input "text" at bounding box center [608, 359] width 87 height 14
type input "4981"
click at [683, 361] on button "Confirm OTP" at bounding box center [674, 359] width 44 height 14
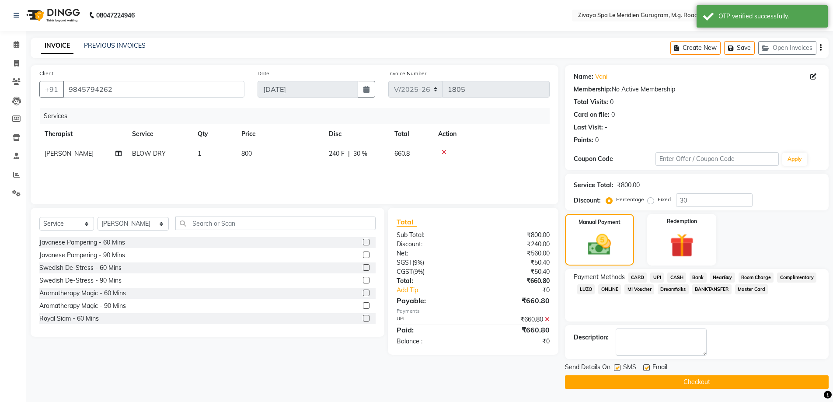
click at [686, 379] on button "Checkout" at bounding box center [697, 382] width 264 height 14
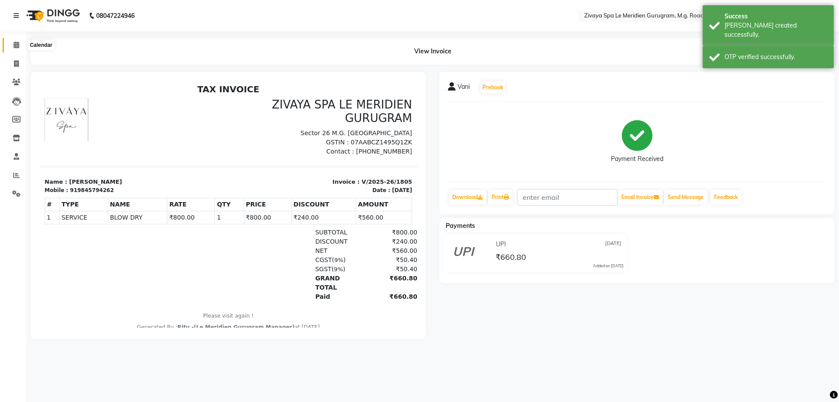
click at [22, 45] on span at bounding box center [16, 45] width 15 height 10
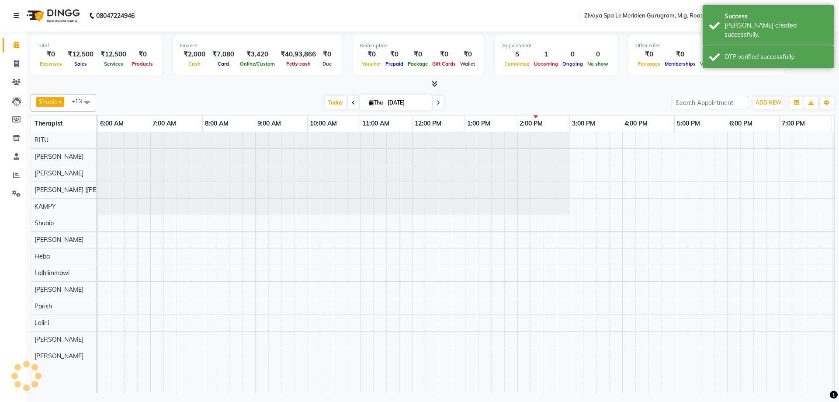
scroll to position [0, 315]
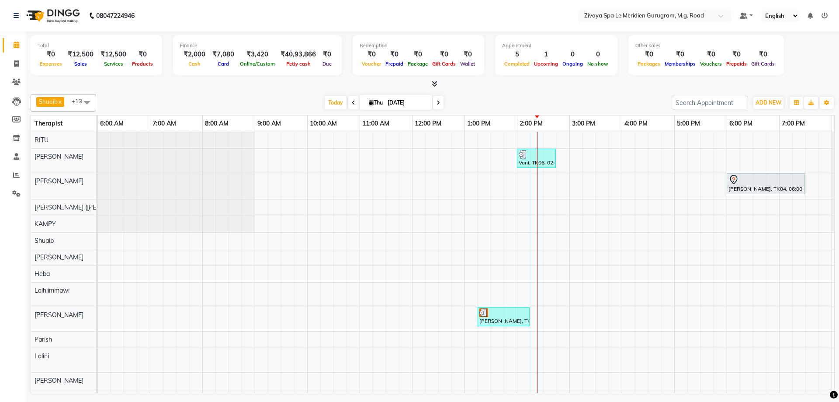
click at [437, 108] on span at bounding box center [438, 103] width 10 height 14
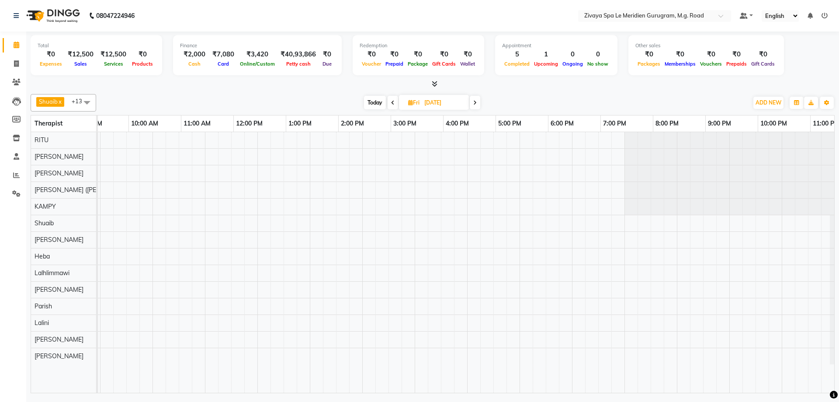
scroll to position [0, 522]
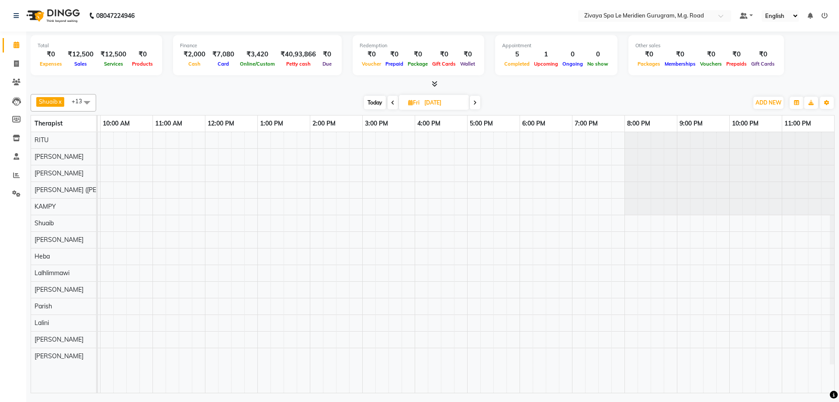
click at [375, 101] on span "Today" at bounding box center [375, 103] width 22 height 14
type input "[DATE]"
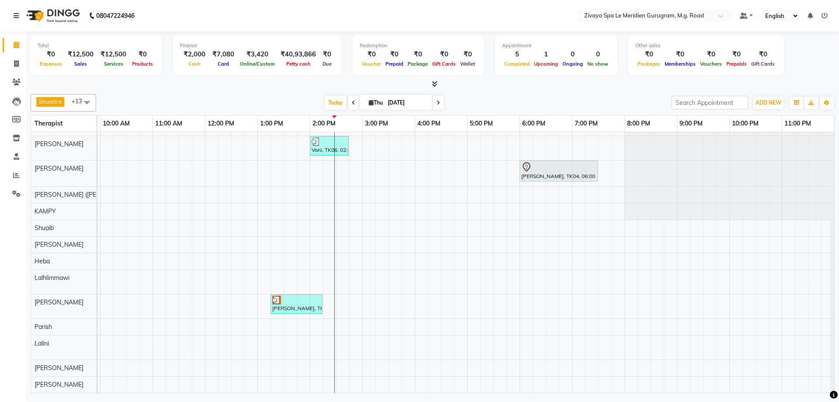
scroll to position [0, 412]
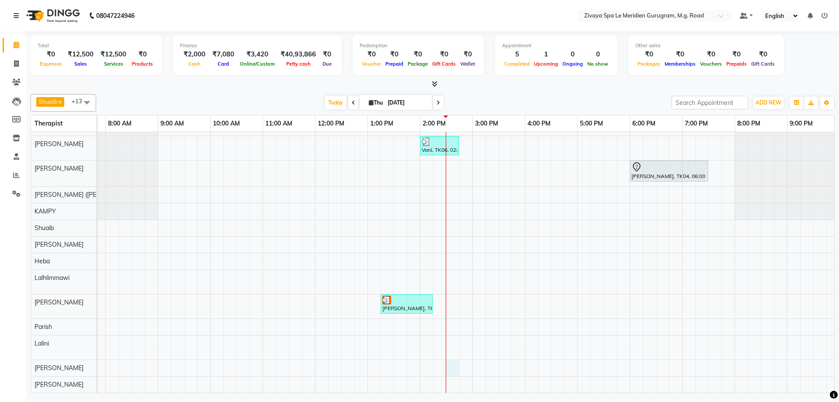
click at [458, 358] on div "Vani, TK06, 02:00 PM-02:45 PM, BLOW DRY [PERSON_NAME], TK04, 06:00 PM-07:30 PM,…" at bounding box center [315, 255] width 1259 height 273
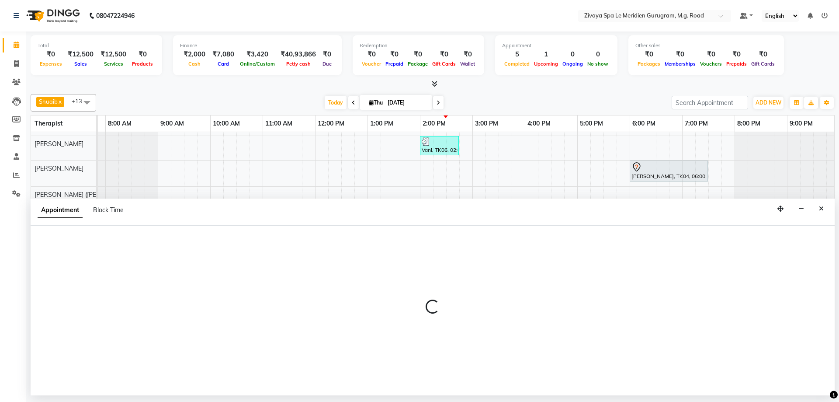
select select "86042"
select select "870"
select select "tentative"
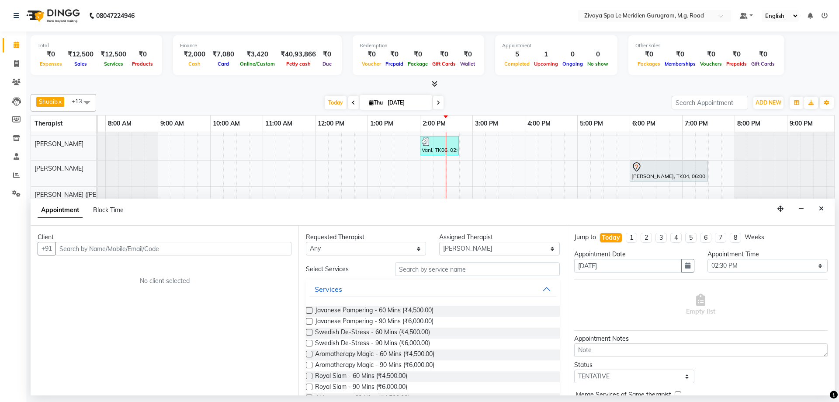
type input "8"
type input "9520334724"
click at [263, 239] on div "Client" at bounding box center [165, 237] width 254 height 9
click at [265, 249] on span "Add Client" at bounding box center [273, 248] width 29 height 8
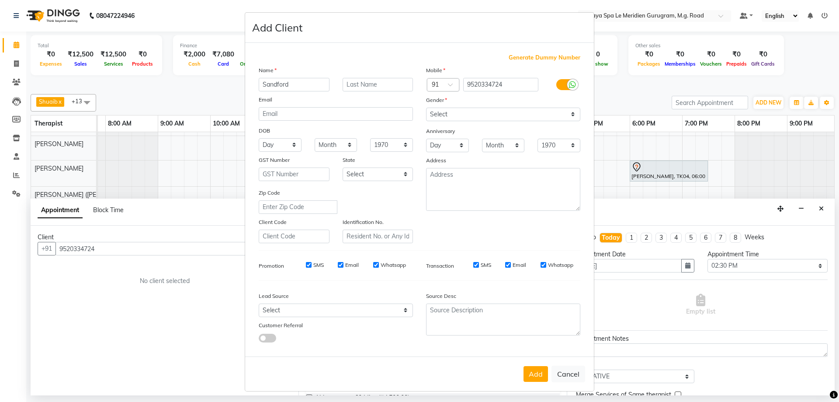
type input "Sandford"
drag, startPoint x: 466, startPoint y: 109, endPoint x: 466, endPoint y: 118, distance: 8.3
click at [466, 109] on select "Select [DEMOGRAPHIC_DATA] [DEMOGRAPHIC_DATA] Other Prefer Not To Say" at bounding box center [503, 115] width 154 height 14
click at [426, 108] on select "Select [DEMOGRAPHIC_DATA] [DEMOGRAPHIC_DATA] Other Prefer Not To Say" at bounding box center [503, 115] width 154 height 14
click at [450, 118] on select "Select [DEMOGRAPHIC_DATA] [DEMOGRAPHIC_DATA] Other Prefer Not To Say" at bounding box center [503, 115] width 154 height 14
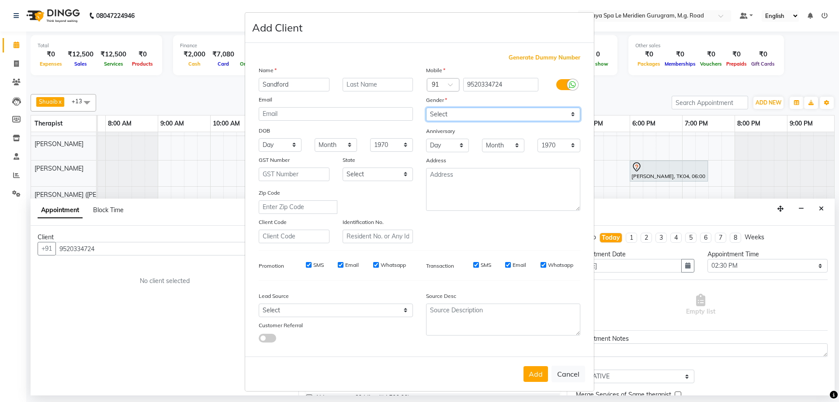
select select "[DEMOGRAPHIC_DATA]"
click at [426, 108] on select "Select [DEMOGRAPHIC_DATA] [DEMOGRAPHIC_DATA] Other Prefer Not To Say" at bounding box center [503, 115] width 154 height 14
click at [540, 367] on button "Add" at bounding box center [536, 374] width 24 height 16
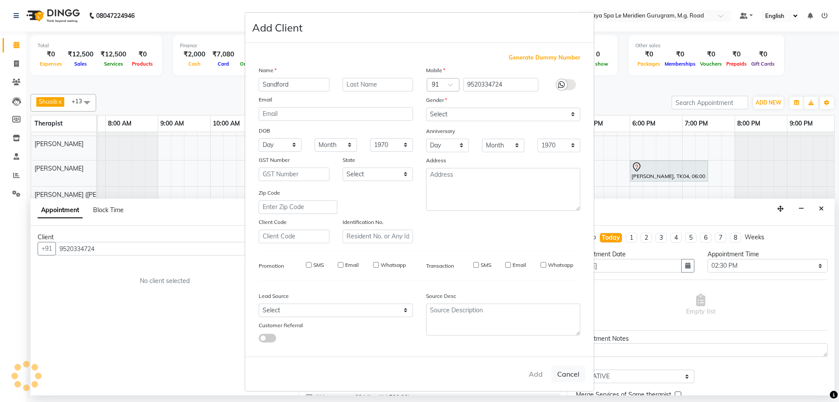
select select
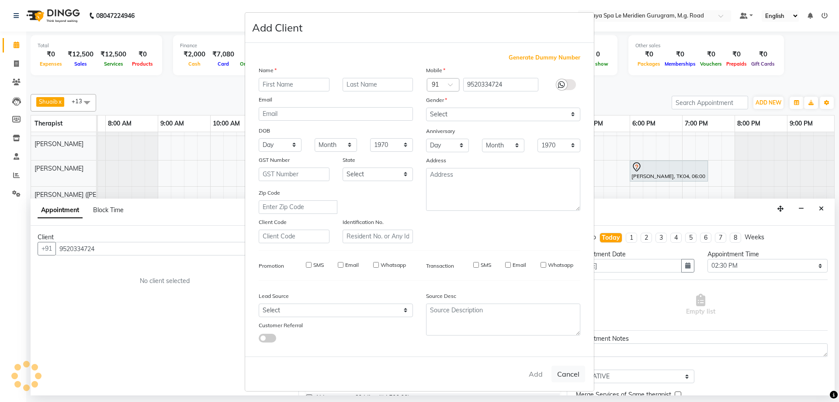
select select
checkbox input "false"
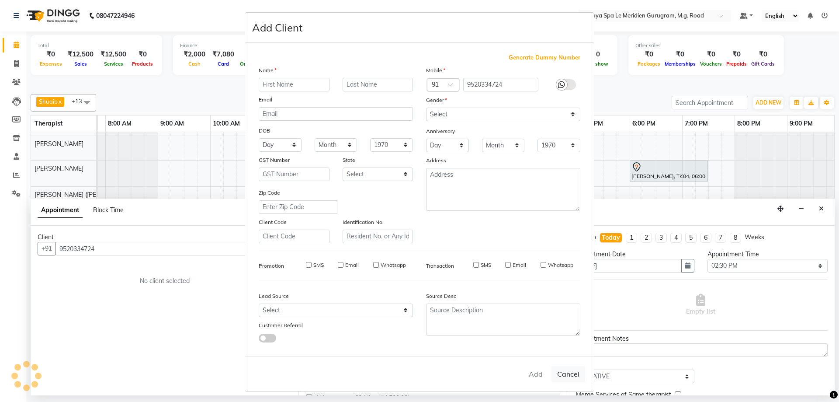
checkbox input "false"
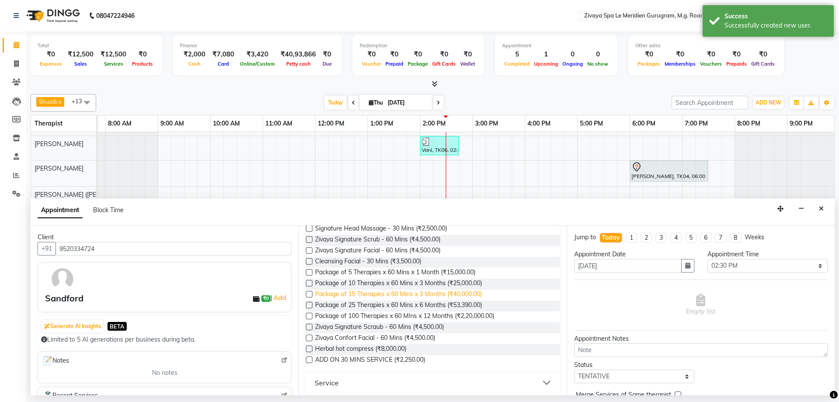
scroll to position [149, 0]
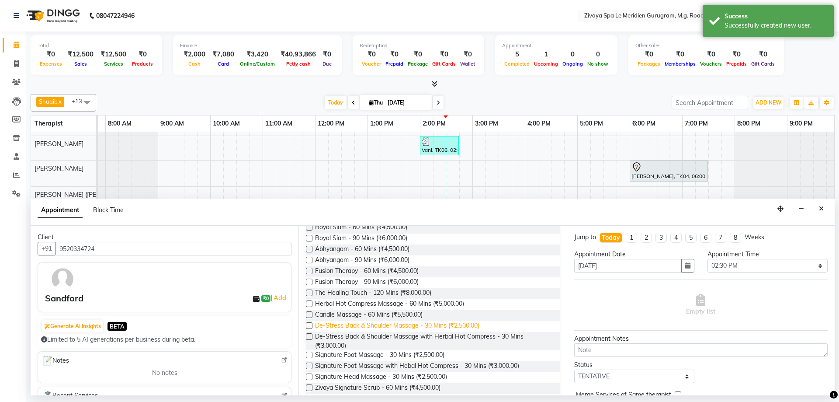
click at [403, 326] on span "De-Stress Back & Shoulder Massage - 30 Mins (₹2,500.00)" at bounding box center [397, 326] width 164 height 11
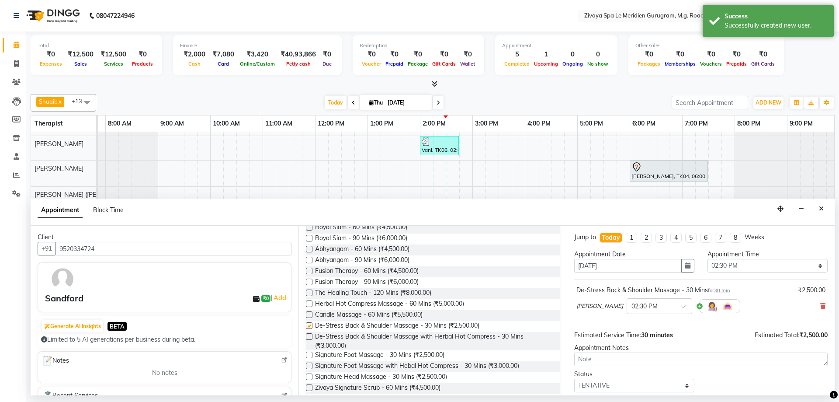
checkbox input "false"
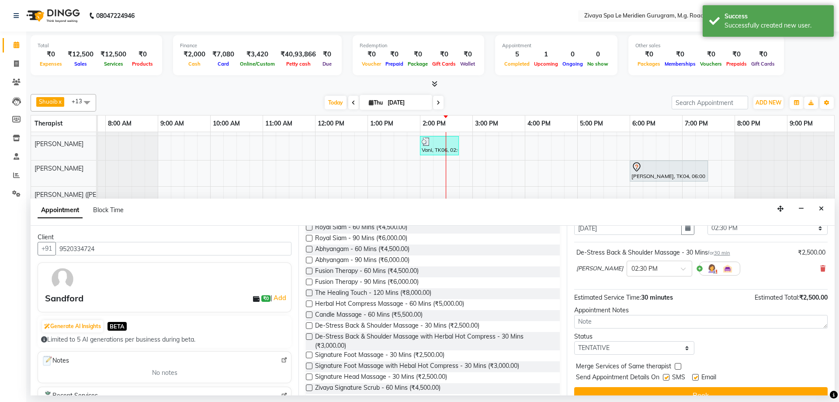
scroll to position [52, 0]
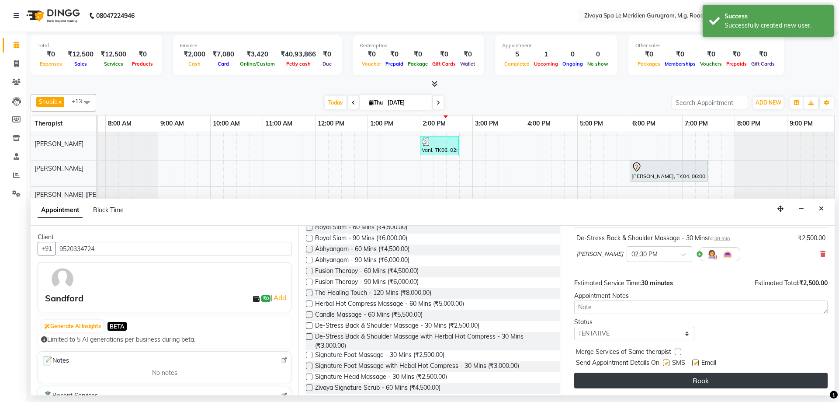
click at [707, 376] on button "Book" at bounding box center [701, 380] width 254 height 16
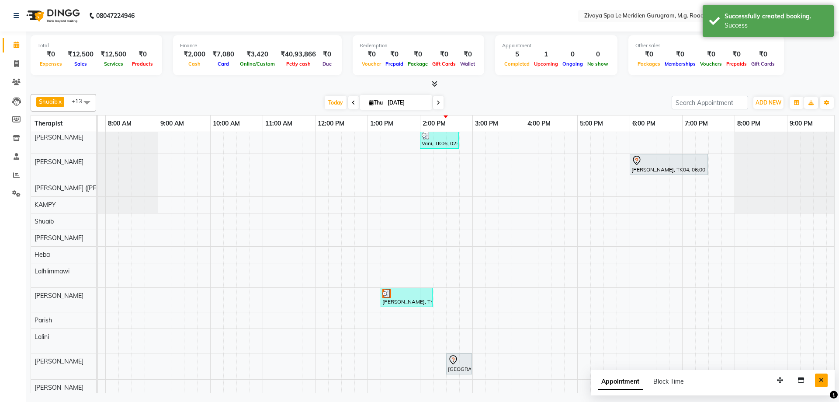
click at [822, 380] on icon "Close" at bounding box center [821, 380] width 5 height 6
click at [455, 365] on div "[GEOGRAPHIC_DATA], TK07, 02:30 PM-03:00 PM, De-Stress Back & Shoulder Massage -…" at bounding box center [459, 364] width 24 height 18
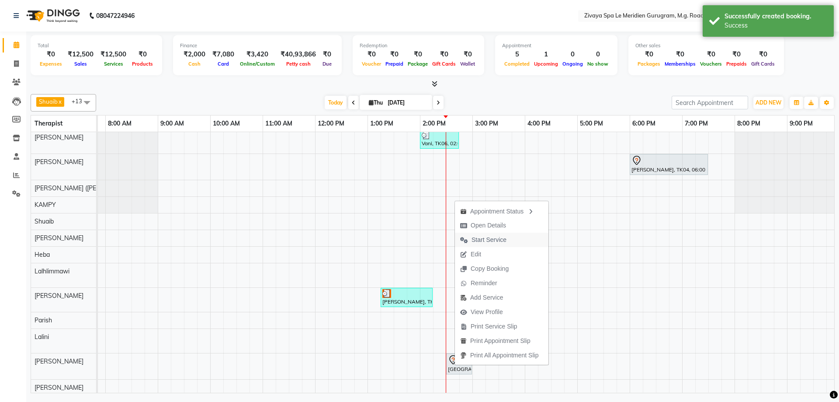
click at [471, 240] on span "Start Service" at bounding box center [483, 240] width 57 height 14
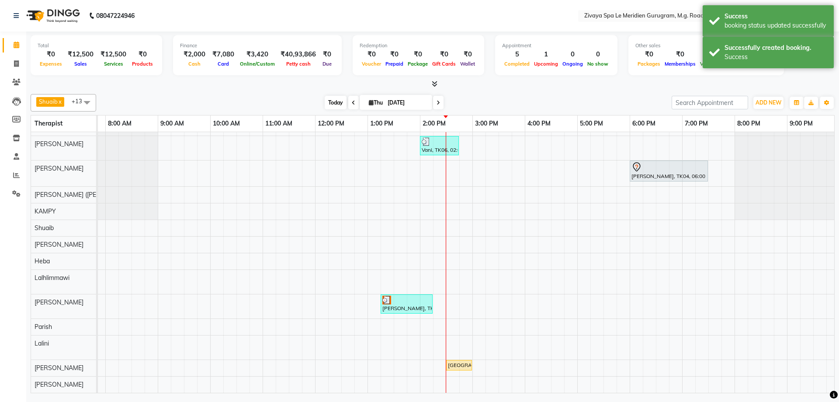
click at [335, 109] on span "Today" at bounding box center [336, 103] width 22 height 14
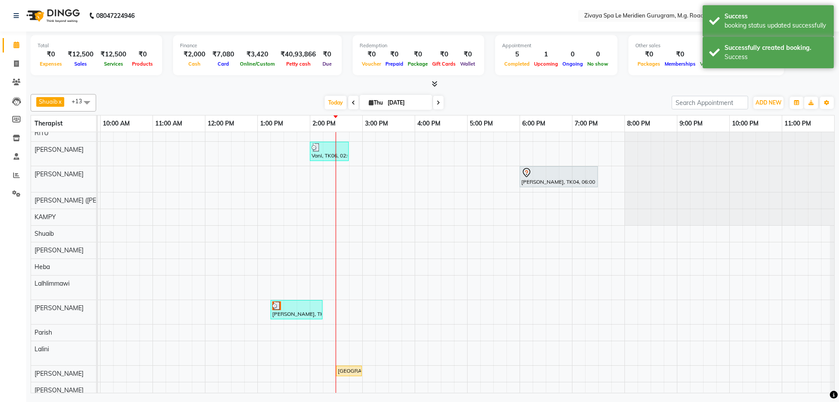
scroll to position [0, 0]
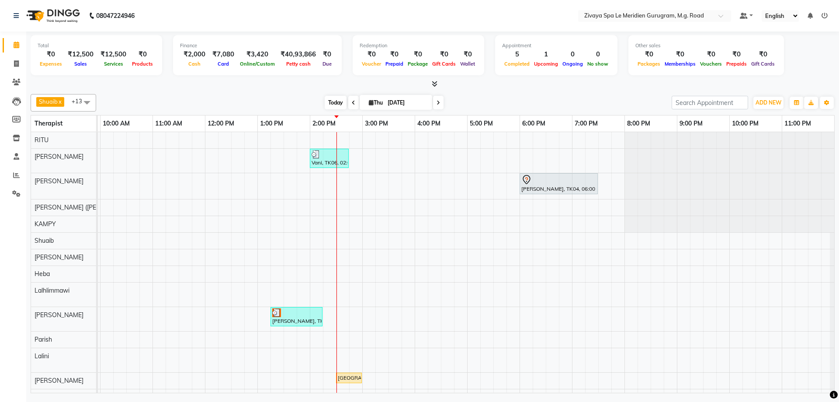
click at [337, 101] on span "Today" at bounding box center [336, 103] width 22 height 14
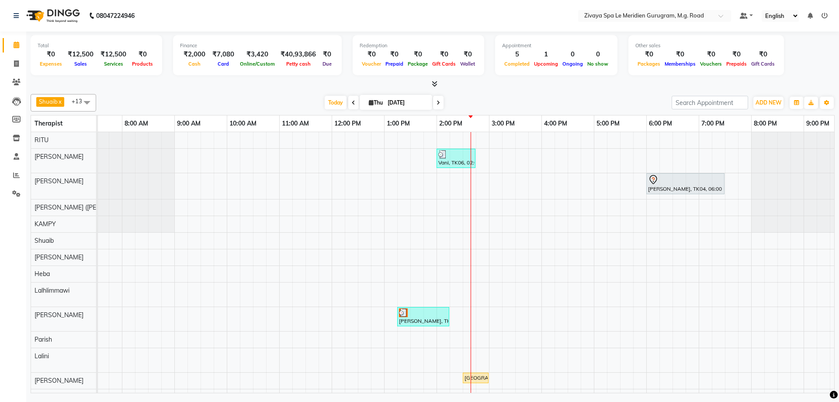
scroll to position [0, 522]
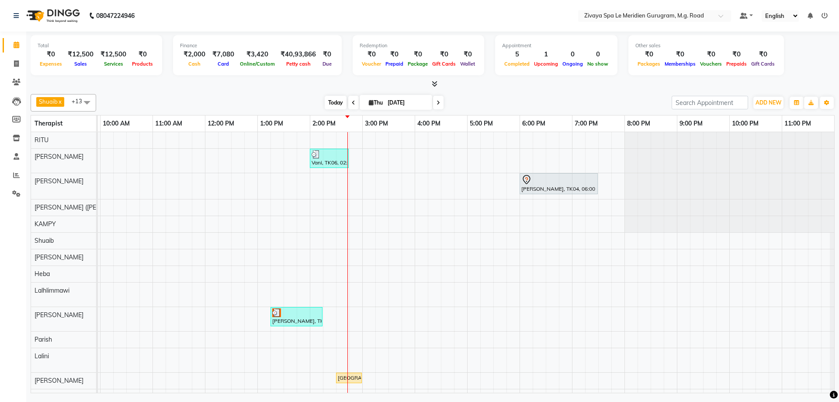
click at [330, 102] on span "Today" at bounding box center [336, 103] width 22 height 14
click at [330, 108] on span "Today" at bounding box center [336, 103] width 22 height 14
click at [16, 164] on li "Staff" at bounding box center [13, 156] width 26 height 19
click at [18, 174] on icon at bounding box center [16, 175] width 7 height 7
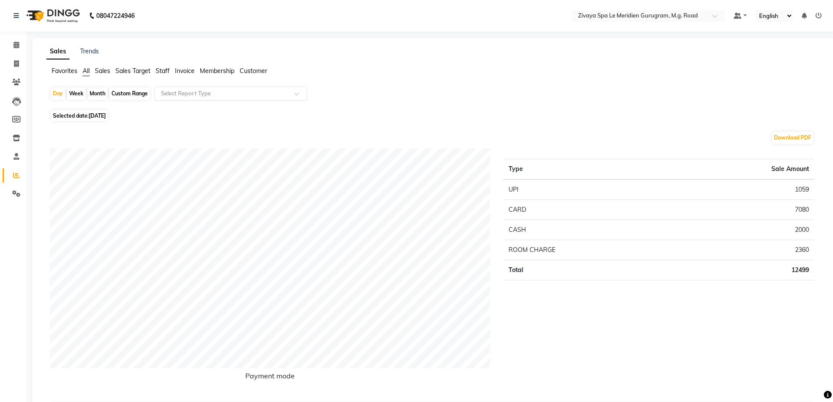
click at [202, 90] on input "text" at bounding box center [222, 93] width 126 height 9
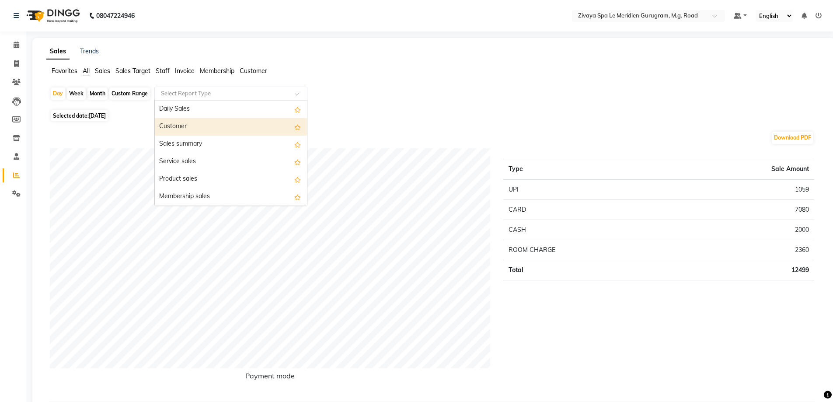
click at [191, 122] on div "Customer" at bounding box center [231, 126] width 152 height 17
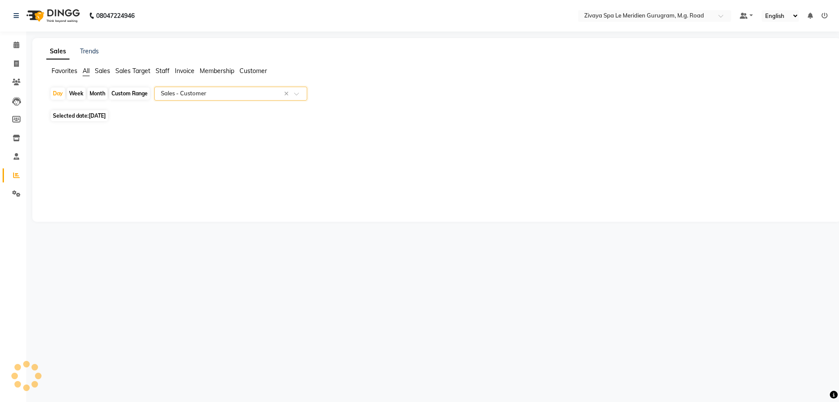
select select "full_report"
select select "csv"
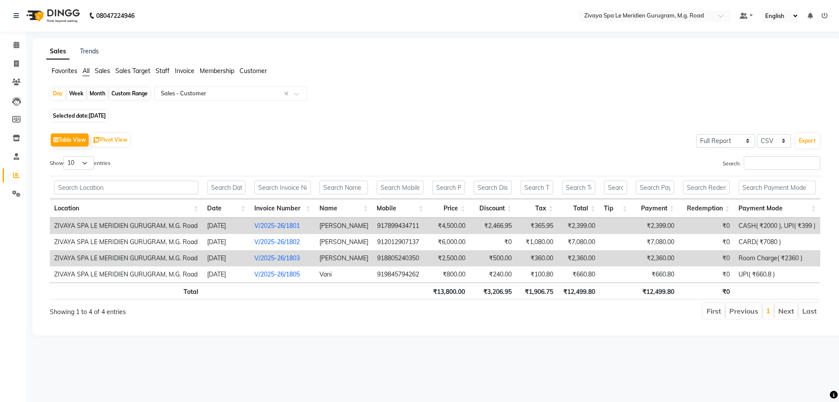
click at [118, 94] on div "Custom Range" at bounding box center [129, 93] width 41 height 12
select select "9"
select select "2025"
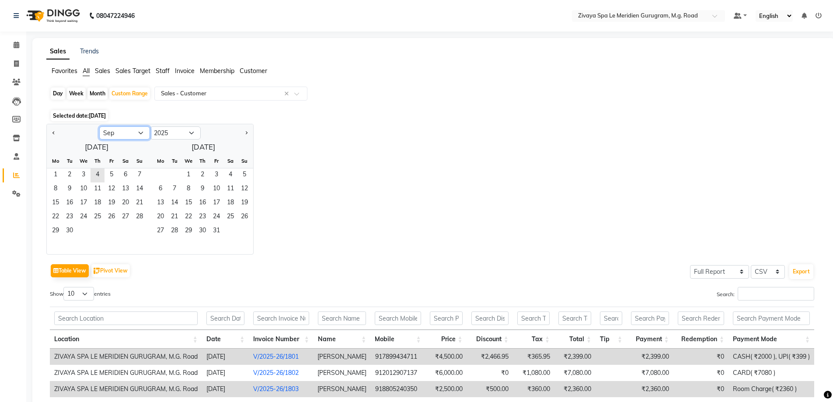
drag, startPoint x: 138, startPoint y: 131, endPoint x: 141, endPoint y: 136, distance: 5.5
click at [138, 131] on select "Jan Feb Mar Apr May Jun [DATE] Aug Sep Oct Nov Dec" at bounding box center [124, 132] width 51 height 13
select select "8"
click at [99, 126] on select "Jan Feb Mar Apr May Jun [DATE] Aug Sep Oct Nov Dec" at bounding box center [124, 132] width 51 height 13
click at [125, 229] on span "30" at bounding box center [125, 231] width 14 height 14
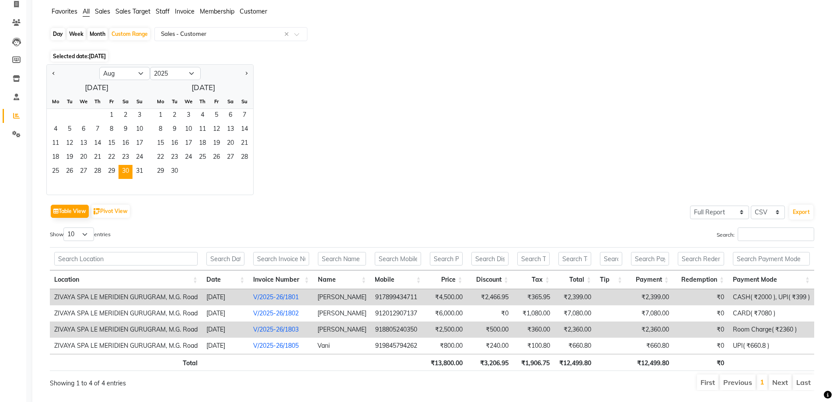
scroll to position [84, 0]
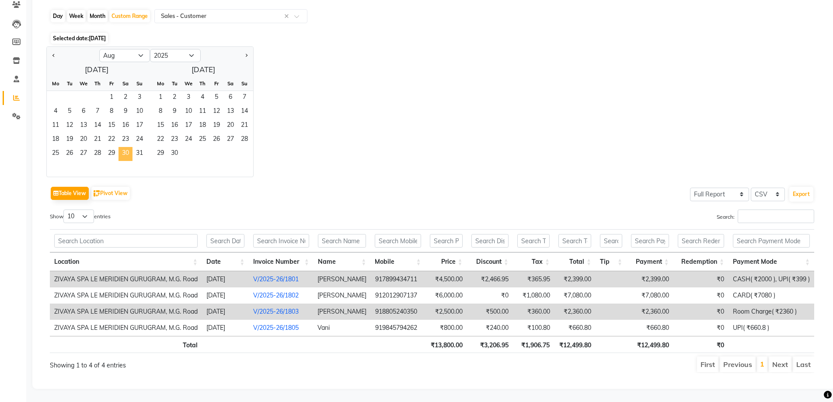
click at [124, 147] on span "30" at bounding box center [125, 154] width 14 height 14
click at [59, 11] on div "Day" at bounding box center [58, 16] width 14 height 12
select select "8"
select select "2025"
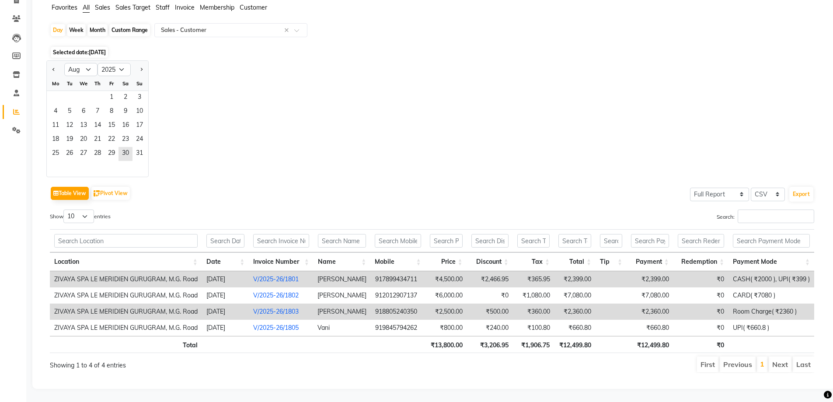
scroll to position [0, 0]
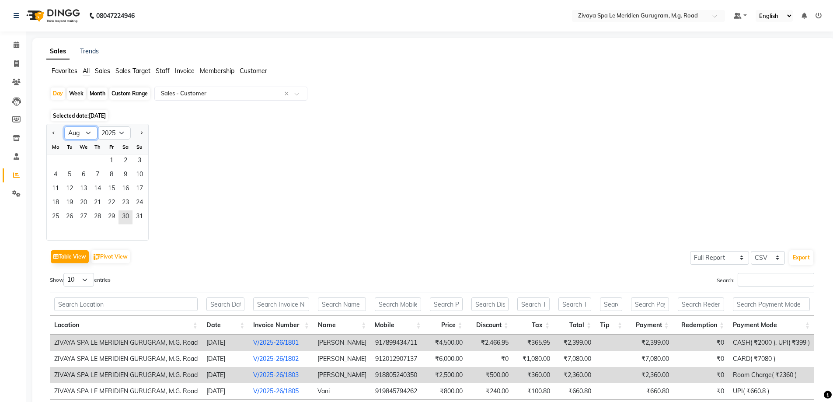
click at [87, 133] on select "Jan Feb Mar Apr May Jun [DATE] Aug Sep Oct Nov Dec" at bounding box center [80, 132] width 33 height 13
click at [64, 126] on select "Jan Feb Mar Apr May Jun [DATE] Aug Sep Oct Nov Dec" at bounding box center [80, 132] width 33 height 13
click at [121, 219] on span "30" at bounding box center [125, 217] width 14 height 14
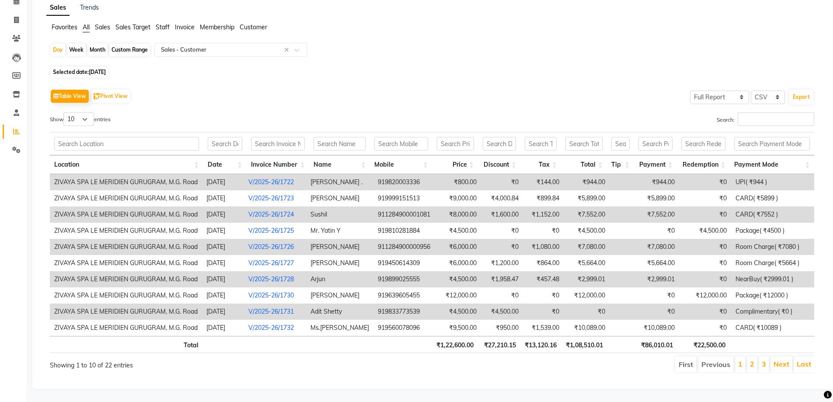
scroll to position [50, 0]
click at [776, 359] on link "Next" at bounding box center [781, 363] width 16 height 9
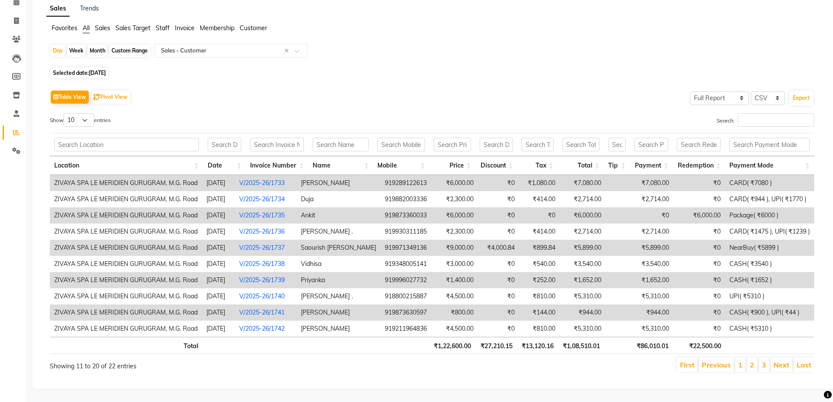
scroll to position [49, 0]
click at [793, 361] on ul "First Previous 1 2 3 Next Last" at bounding box center [594, 364] width 440 height 15
click at [778, 360] on link "Next" at bounding box center [781, 364] width 16 height 9
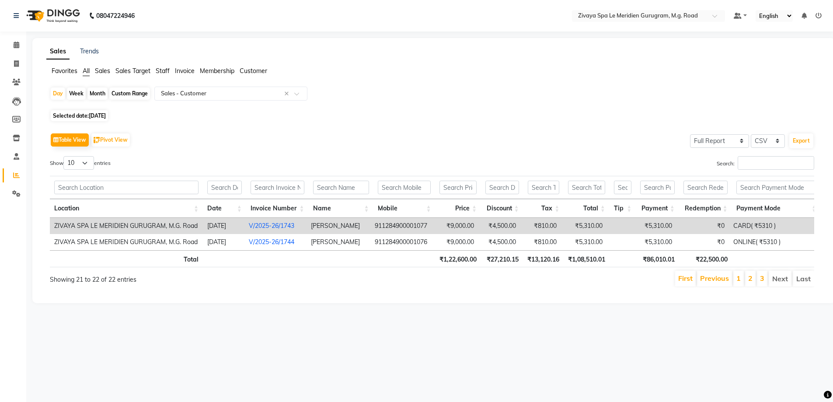
scroll to position [0, 0]
click at [705, 279] on li "Previous" at bounding box center [720, 279] width 35 height 16
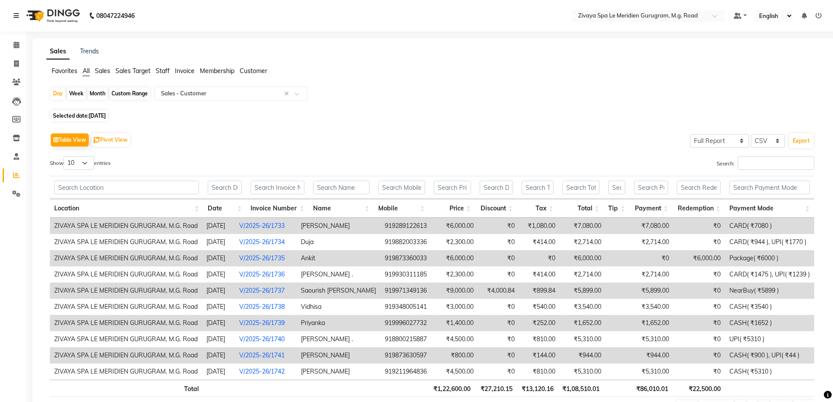
click at [102, 115] on span "[DATE]" at bounding box center [97, 115] width 17 height 7
select select "8"
select select "2025"
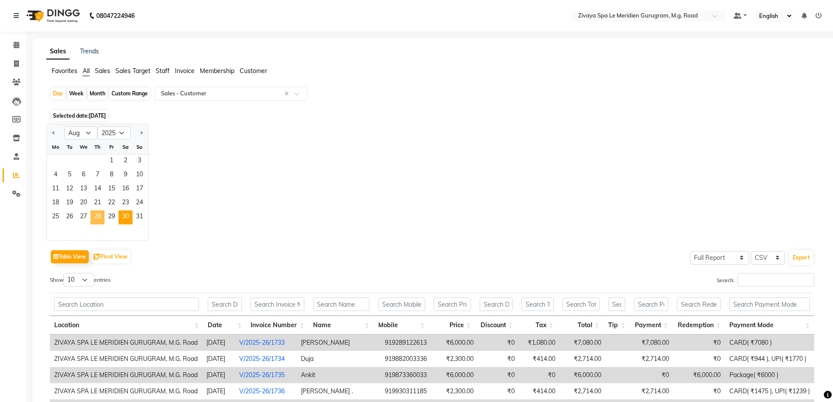
click at [99, 217] on span "28" at bounding box center [98, 217] width 14 height 14
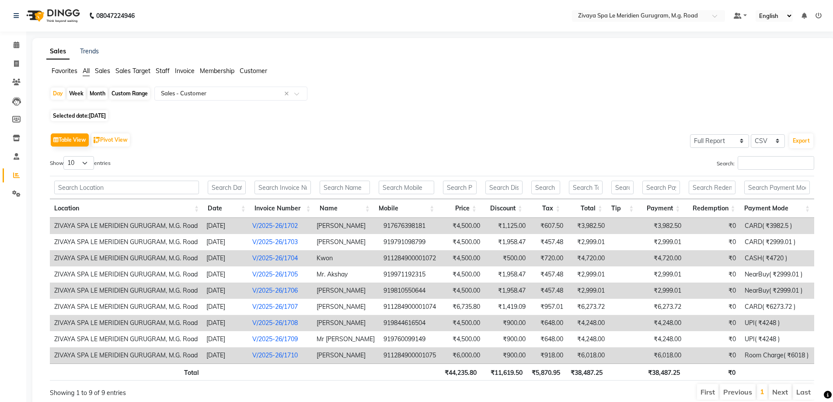
click at [779, 387] on li "Next" at bounding box center [780, 392] width 23 height 16
click at [779, 394] on li "Next" at bounding box center [780, 392] width 23 height 16
click at [802, 395] on li "Last" at bounding box center [803, 392] width 21 height 16
click at [803, 393] on li "Last" at bounding box center [803, 392] width 21 height 16
click at [94, 115] on span "[DATE]" at bounding box center [97, 115] width 17 height 7
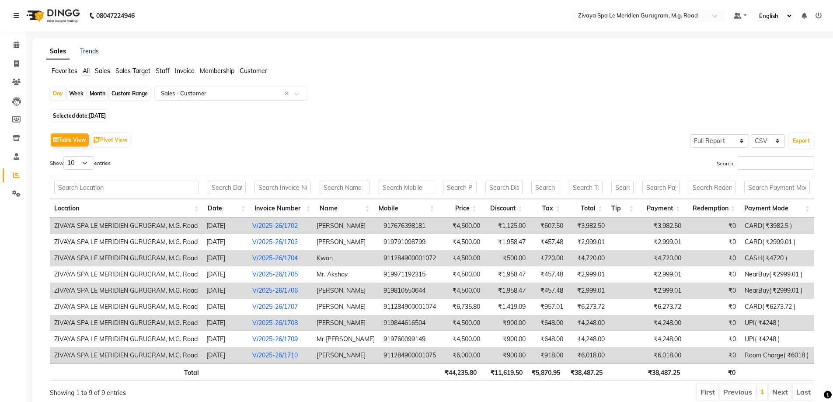
select select "8"
select select "2025"
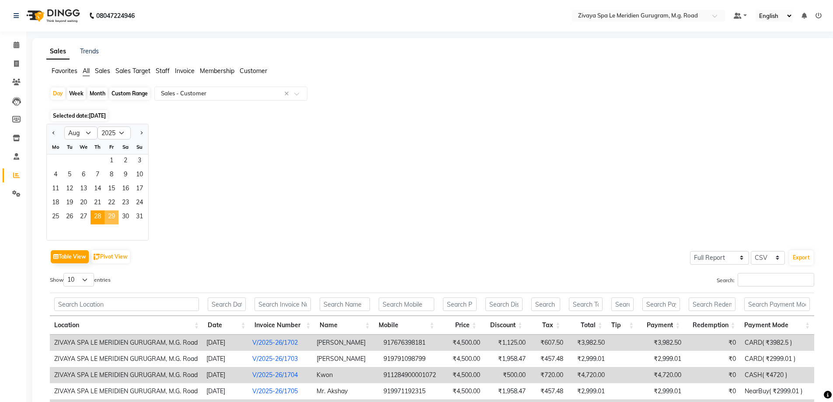
drag, startPoint x: 110, startPoint y: 213, endPoint x: 553, endPoint y: 257, distance: 445.0
click at [110, 214] on span "29" at bounding box center [111, 217] width 14 height 14
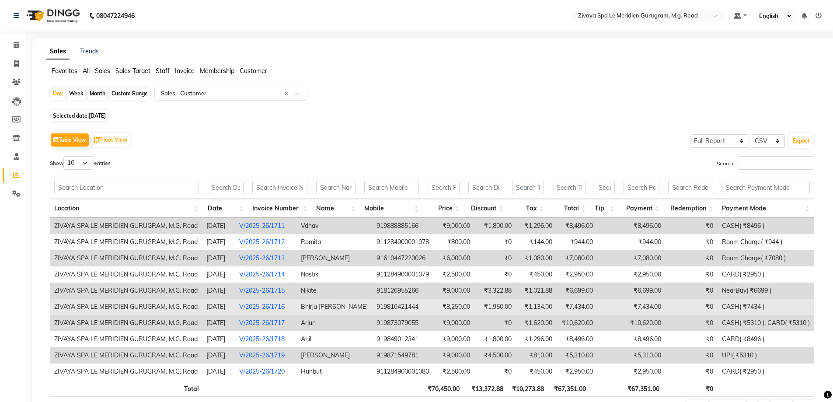
scroll to position [50, 0]
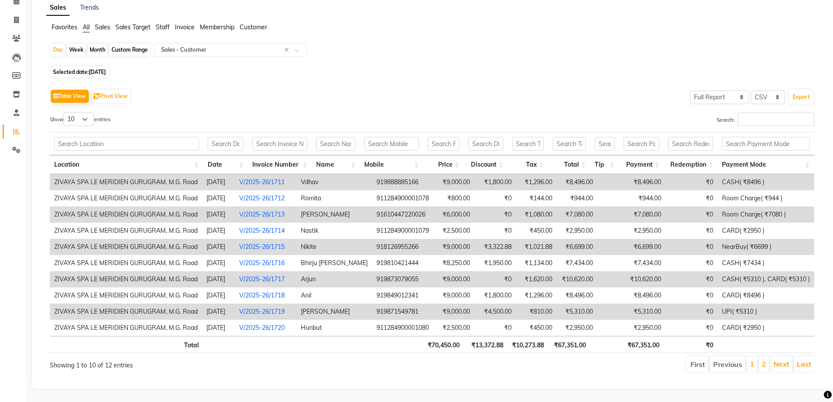
click at [774, 362] on li "Next" at bounding box center [781, 364] width 22 height 16
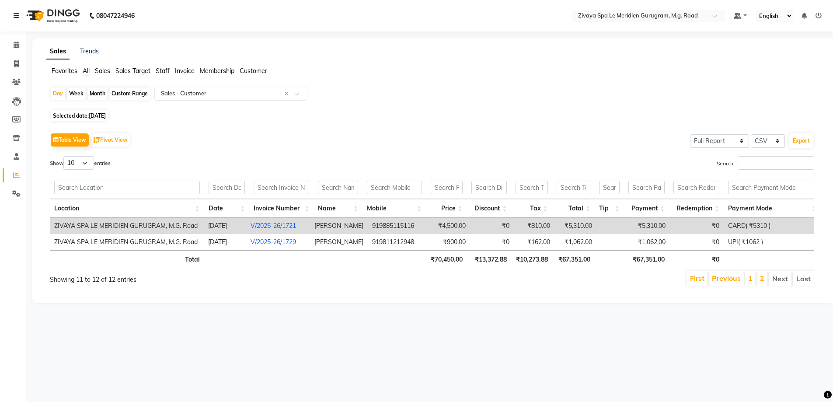
scroll to position [0, 0]
click at [102, 115] on span "[DATE]" at bounding box center [97, 115] width 17 height 7
select select "8"
select select "2025"
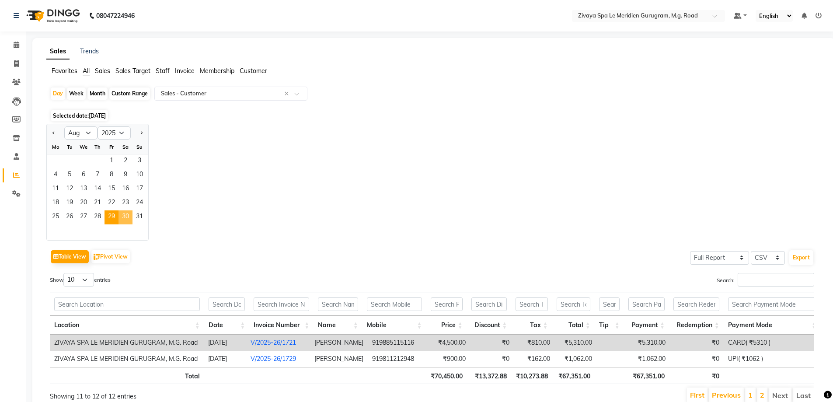
click at [128, 216] on span "30" at bounding box center [125, 217] width 14 height 14
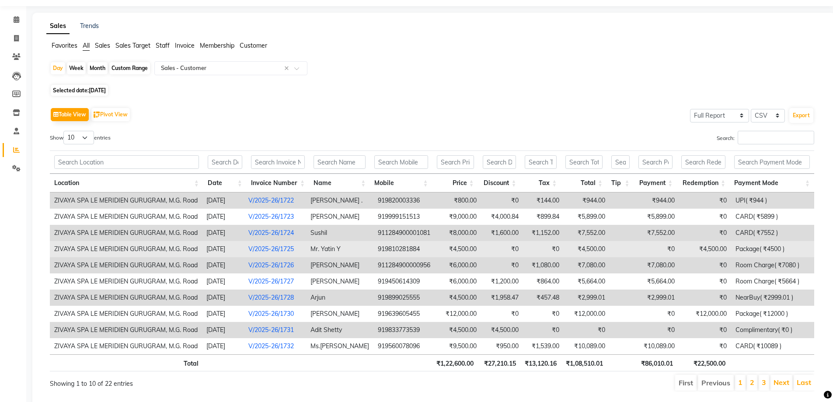
scroll to position [50, 0]
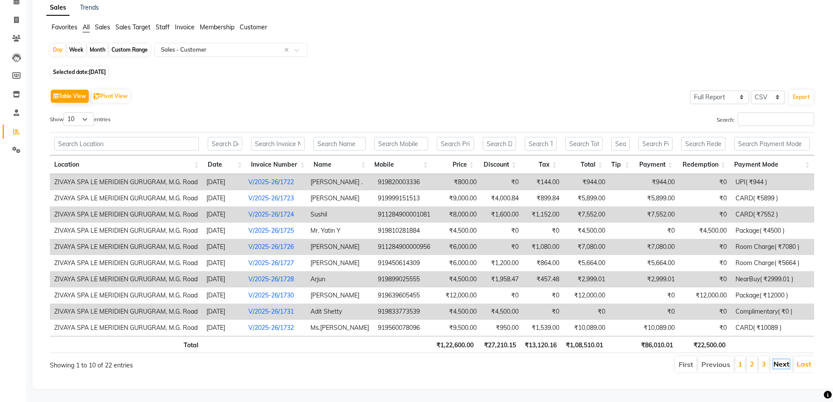
click at [774, 359] on link "Next" at bounding box center [781, 363] width 16 height 9
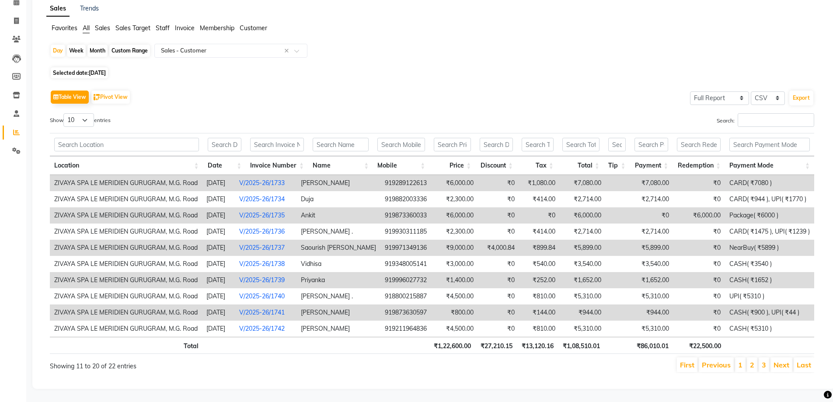
scroll to position [49, 0]
click at [774, 360] on link "Next" at bounding box center [781, 364] width 16 height 9
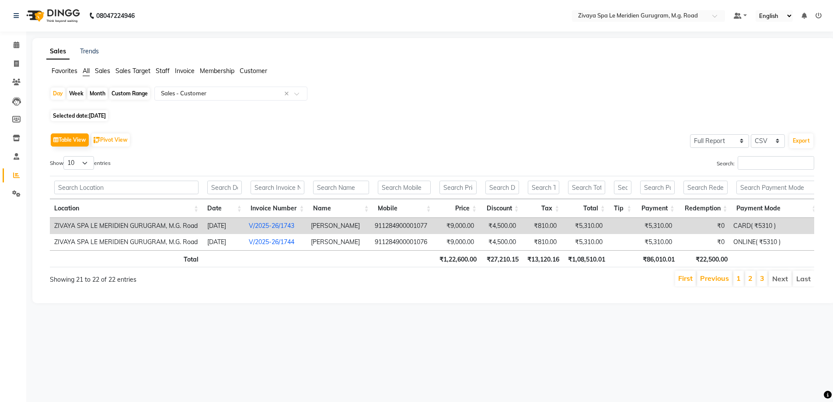
scroll to position [0, 0]
click at [16, 66] on icon at bounding box center [16, 63] width 5 height 7
select select "service"
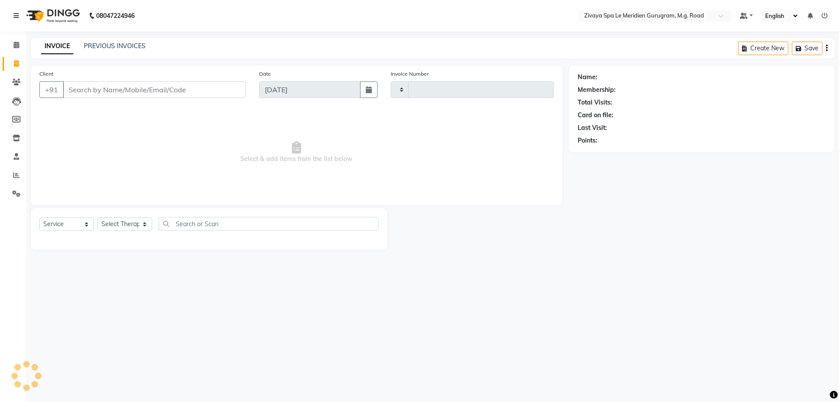
type input "1806"
select select "6503"
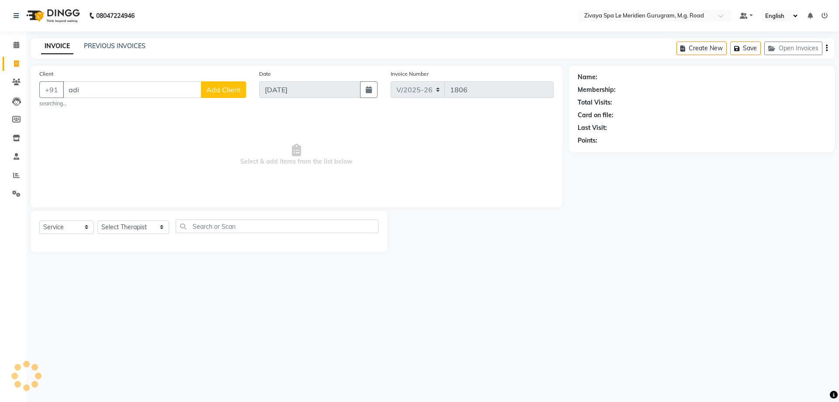
type input "adit"
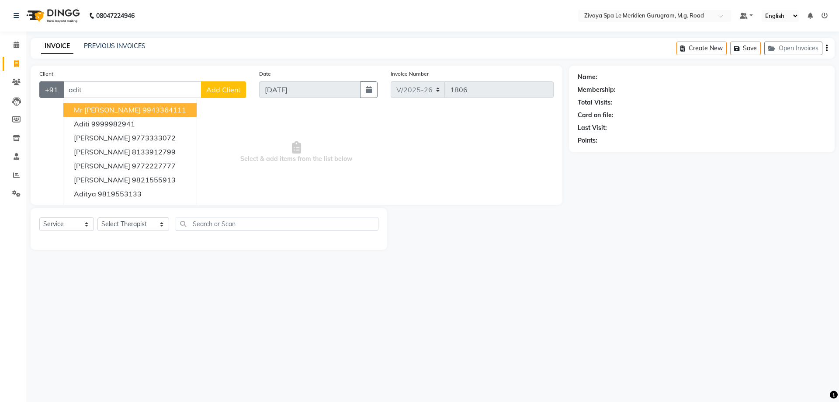
drag, startPoint x: 88, startPoint y: 88, endPoint x: 61, endPoint y: 87, distance: 27.6
click at [61, 87] on div "+91 adit Mr [PERSON_NAME] 9943364111 Aditi 9999982941 [PERSON_NAME] 9773333072 …" at bounding box center [142, 89] width 207 height 17
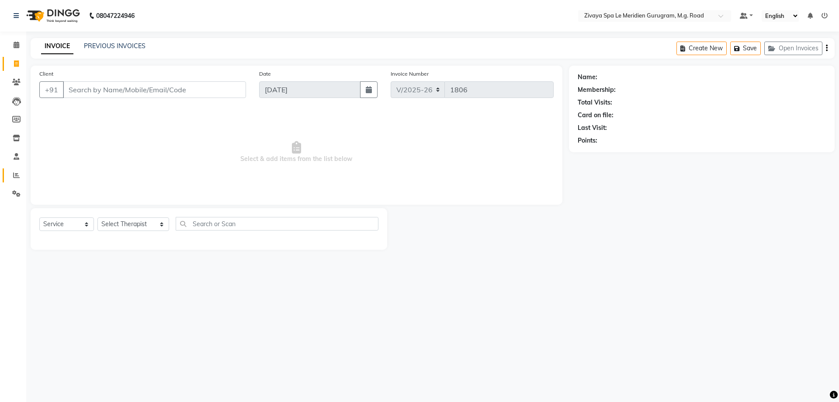
click at [16, 181] on link "Reports" at bounding box center [13, 175] width 21 height 14
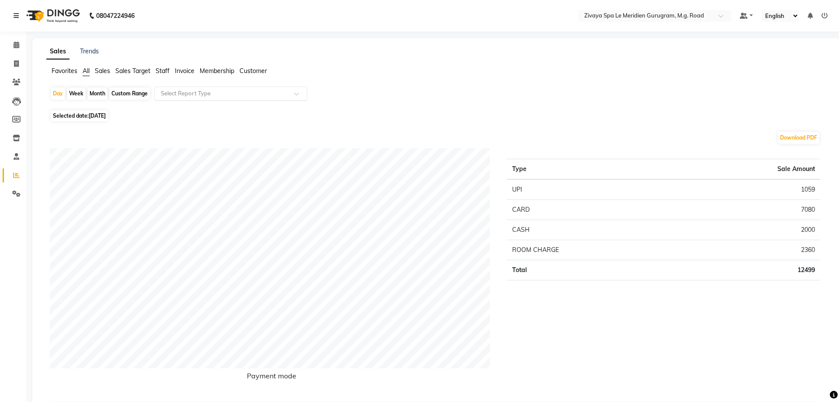
click at [171, 96] on input "text" at bounding box center [222, 93] width 126 height 9
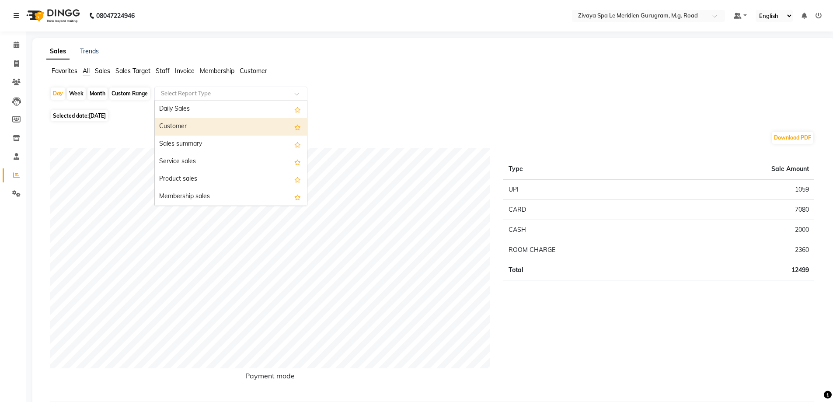
click at [171, 125] on div "Customer" at bounding box center [231, 126] width 152 height 17
select select "full_report"
select select "csv"
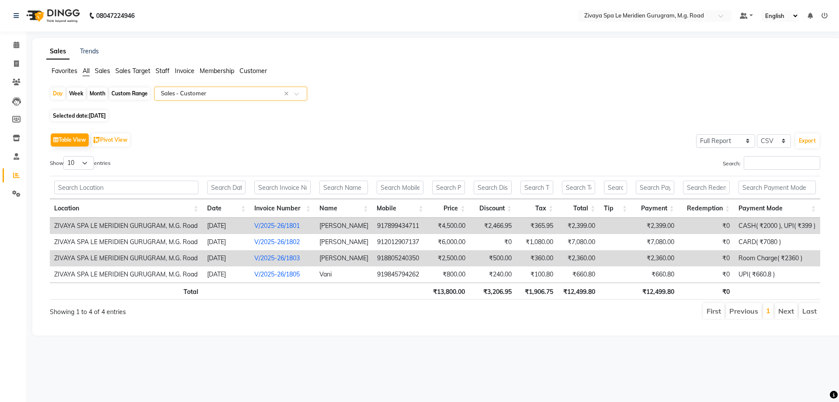
click at [46, 94] on div "Day Week Month Custom Range Select Report Type × Sales - Customer × Selected da…" at bounding box center [436, 207] width 781 height 240
click at [59, 95] on div "Day" at bounding box center [58, 93] width 14 height 12
select select "9"
select select "2025"
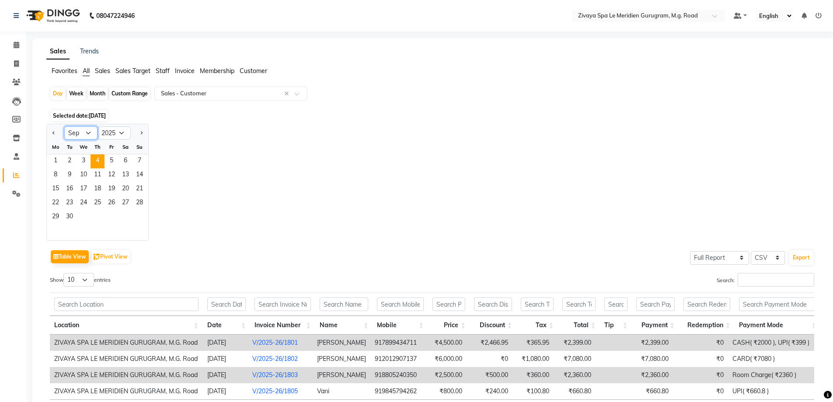
click at [90, 132] on select "Jan Feb Mar Apr May Jun [DATE] Aug Sep Oct Nov Dec" at bounding box center [80, 132] width 33 height 13
select select "8"
click at [64, 126] on select "Jan Feb Mar Apr May Jun [DATE] Aug Sep Oct Nov Dec" at bounding box center [80, 132] width 33 height 13
click at [120, 216] on span "30" at bounding box center [125, 217] width 14 height 14
